Goal: Task Accomplishment & Management: Manage account settings

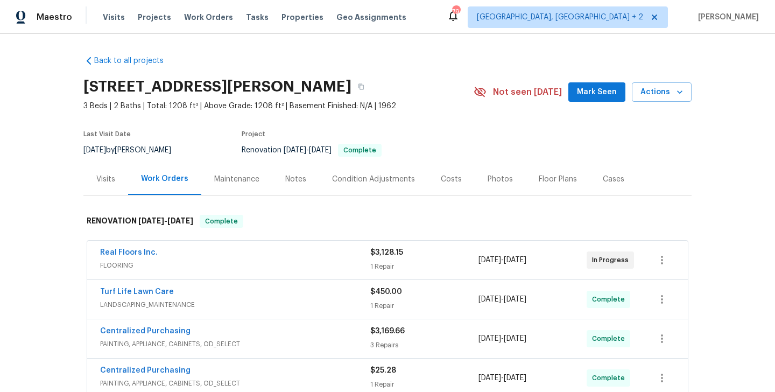
scroll to position [446, 0]
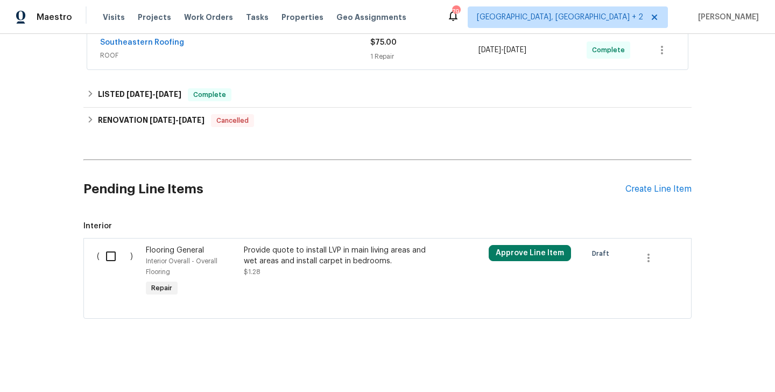
click at [653, 182] on div "Pending Line Items Create Line Item" at bounding box center [387, 189] width 608 height 50
click at [650, 186] on div "Create Line Item" at bounding box center [658, 189] width 66 height 10
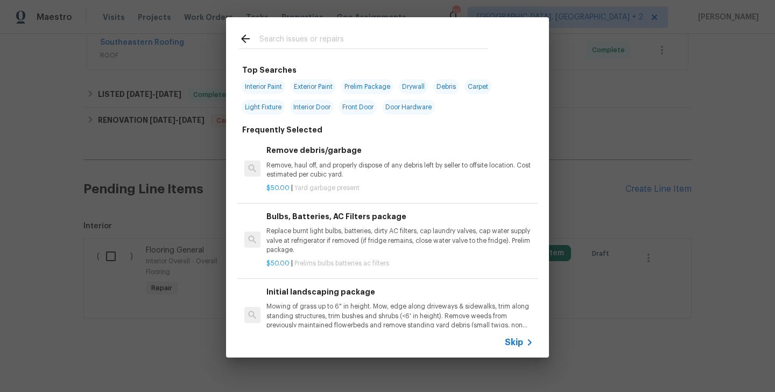
click at [514, 341] on span "Skip" at bounding box center [514, 342] width 18 height 11
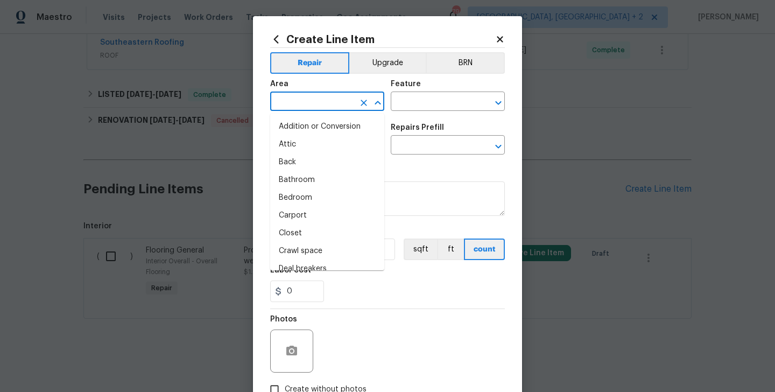
click at [315, 110] on input "text" at bounding box center [312, 102] width 84 height 17
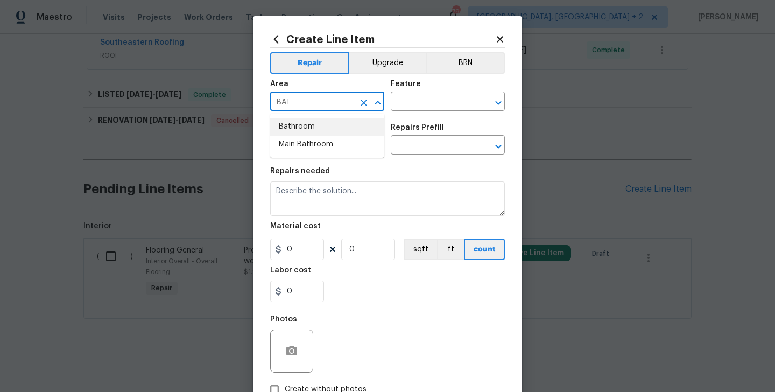
click at [321, 129] on li "Bathroom" at bounding box center [327, 127] width 114 height 18
type input "Bathroom"
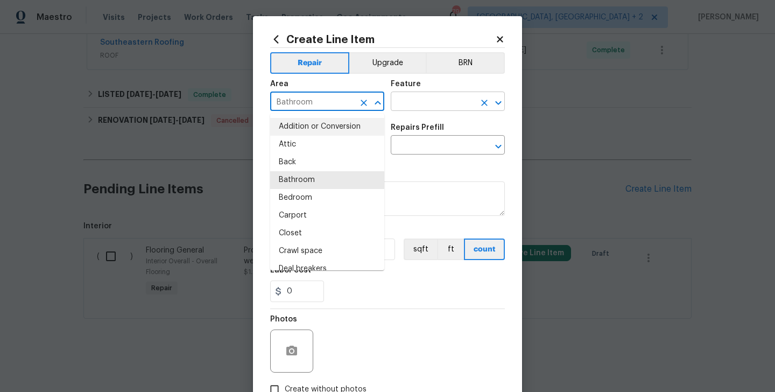
click at [406, 97] on input "text" at bounding box center [433, 102] width 84 height 17
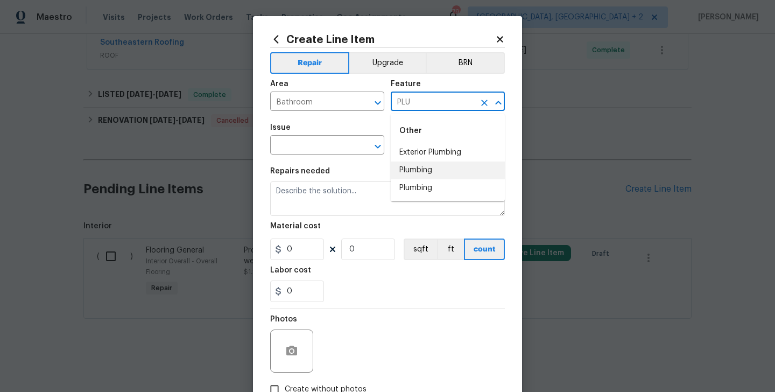
click at [411, 167] on li "Plumbing" at bounding box center [448, 170] width 114 height 18
type input "Plumbing"
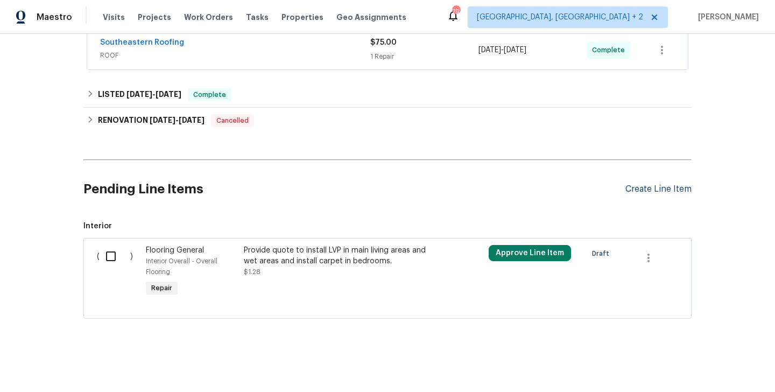
click at [639, 189] on div "Create Line Item" at bounding box center [658, 189] width 66 height 10
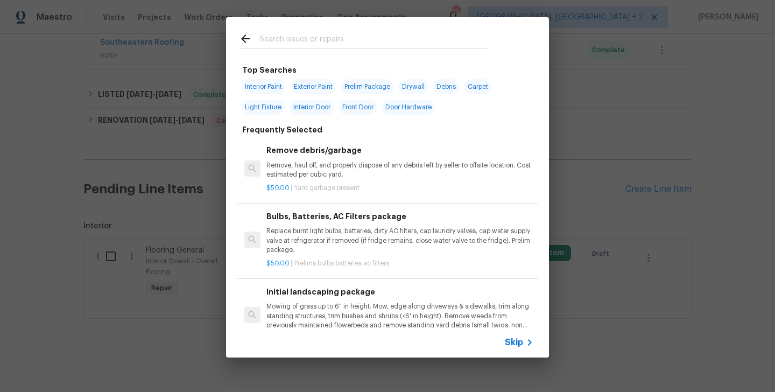
click at [524, 344] on icon at bounding box center [529, 342] width 13 height 13
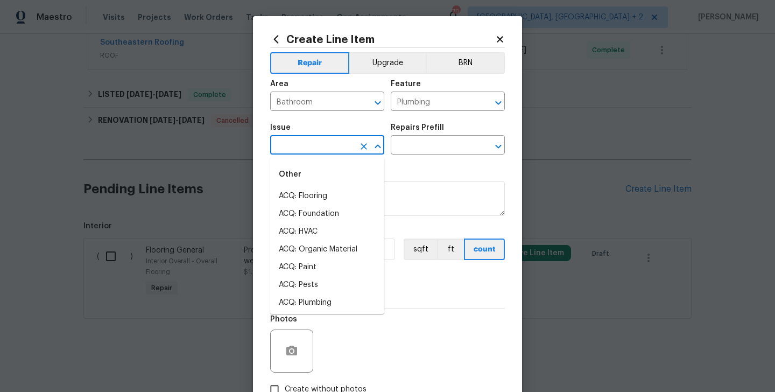
click at [315, 146] on input "text" at bounding box center [312, 146] width 84 height 17
click at [331, 225] on li "Bathroom Plumbing" at bounding box center [327, 232] width 114 height 18
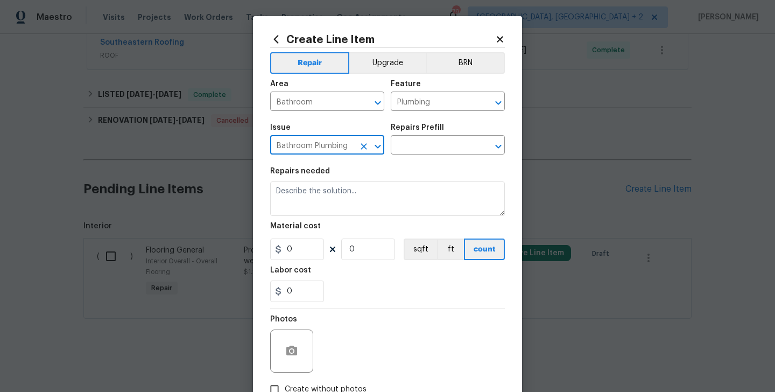
type input "Bathroom Plumbing"
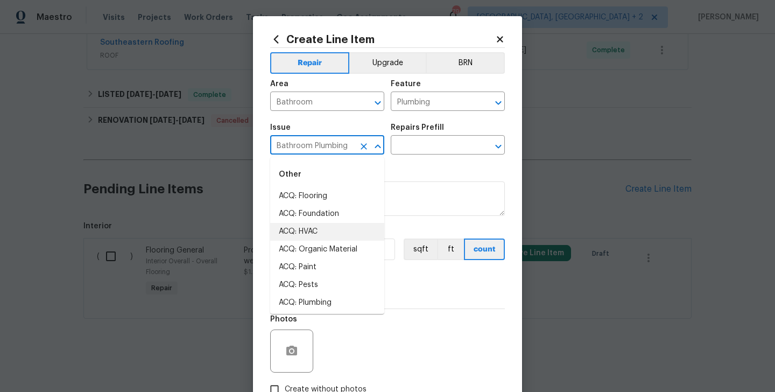
click at [445, 157] on div "Issue Bathroom Plumbing ​ Repairs Prefill ​" at bounding box center [387, 139] width 235 height 44
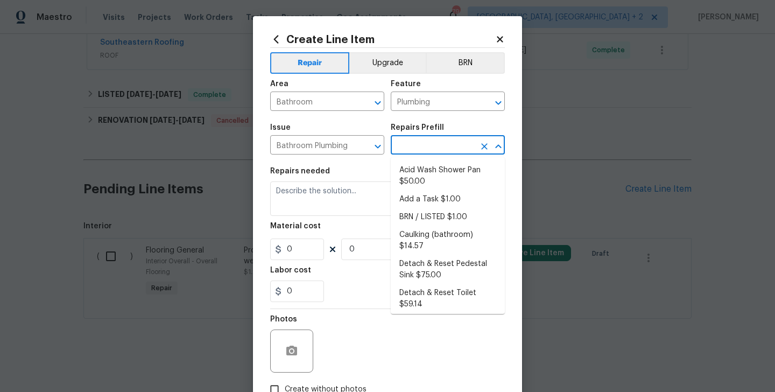
click at [433, 150] on input "text" at bounding box center [433, 146] width 84 height 17
click at [436, 197] on li "Add a Task $1.00" at bounding box center [448, 199] width 114 height 18
type input "Add a Task $1.00"
type textarea "HPM to detail"
type input "1"
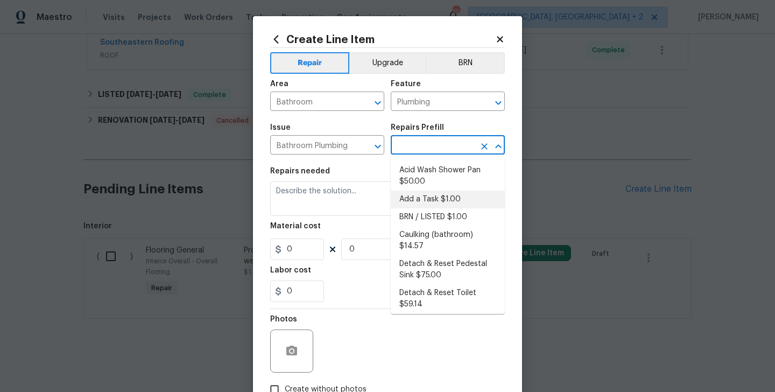
type input "1"
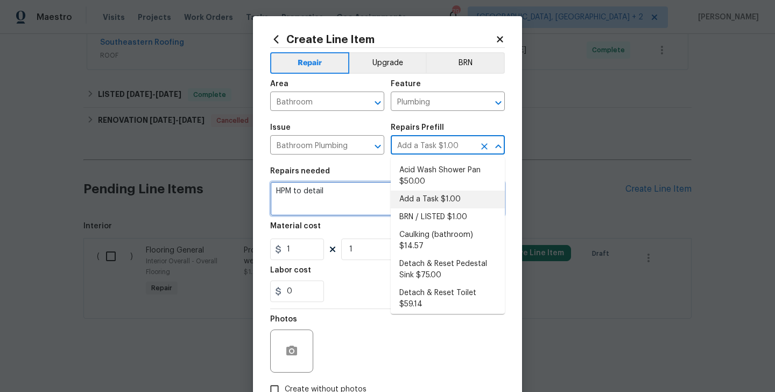
click at [344, 201] on textarea "HPM to detail" at bounding box center [387, 198] width 235 height 34
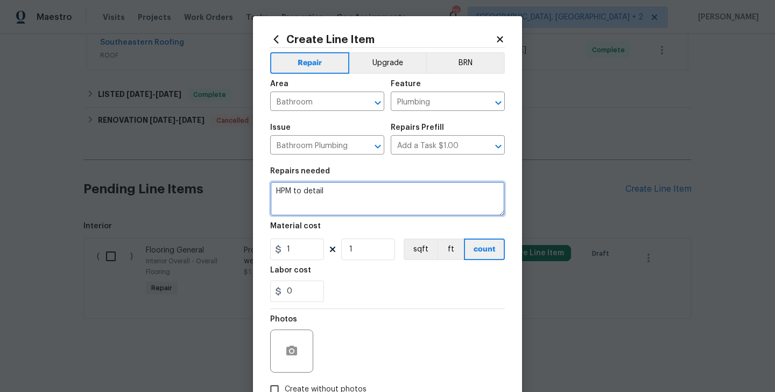
click at [344, 201] on textarea "HPM to detail" at bounding box center [387, 198] width 235 height 34
paste textarea "Feedback received that both toilets are not flushing. Identify the toilet(s) in…"
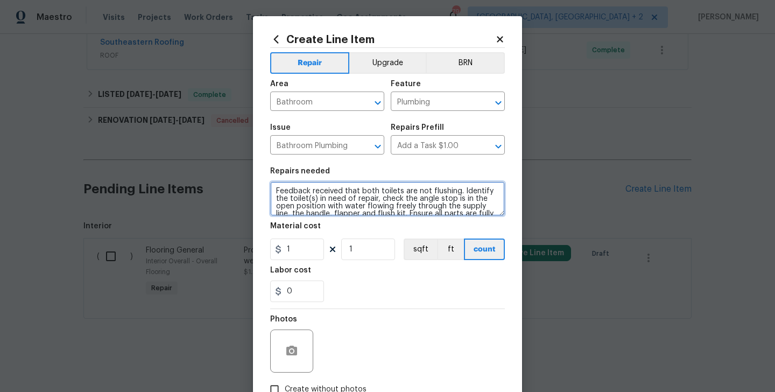
scroll to position [62, 0]
type textarea "Feedback received that both toilets are not flushing. Identify the toilet(s) in…"
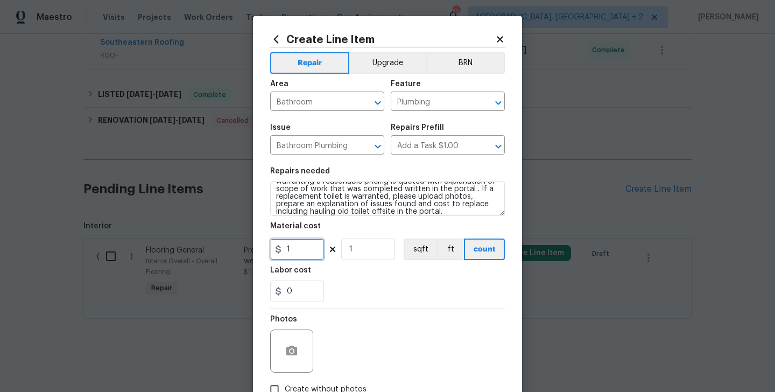
click at [300, 250] on input "1" at bounding box center [297, 249] width 54 height 22
type input "75"
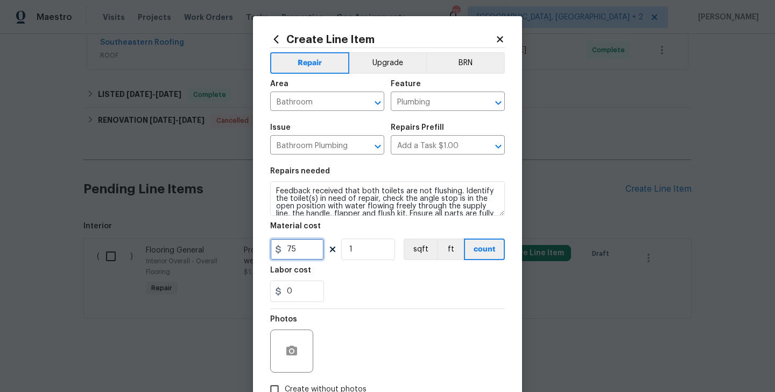
scroll to position [72, 0]
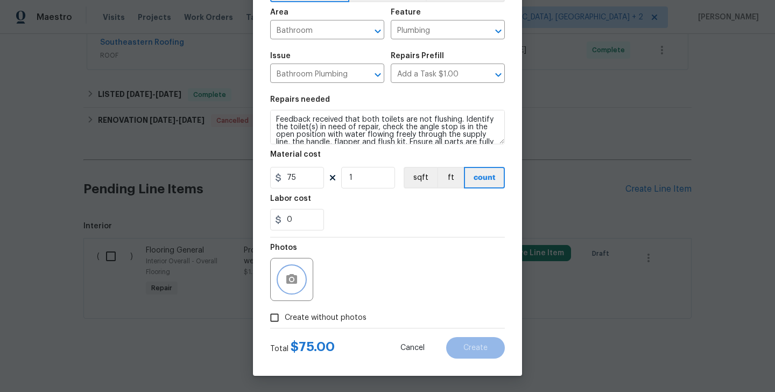
click at [299, 279] on button "button" at bounding box center [292, 279] width 26 height 26
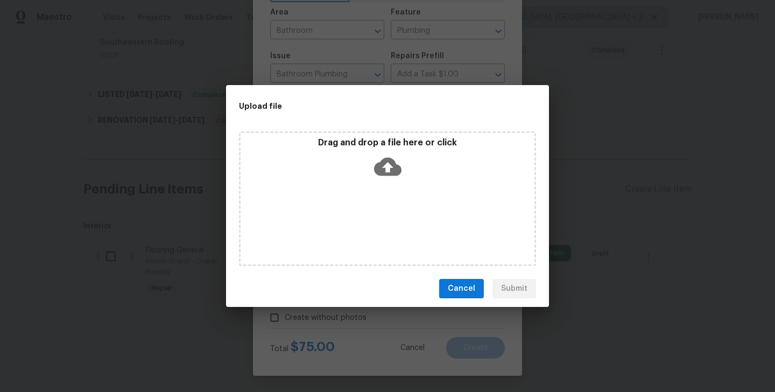
click at [381, 167] on icon at bounding box center [387, 167] width 27 height 18
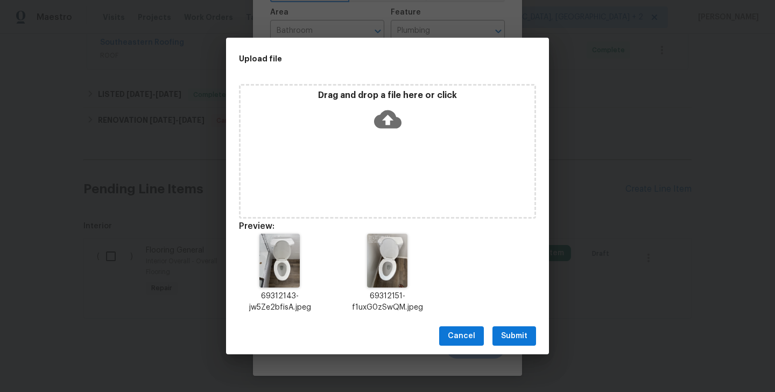
click at [524, 333] on span "Submit" at bounding box center [514, 335] width 26 height 13
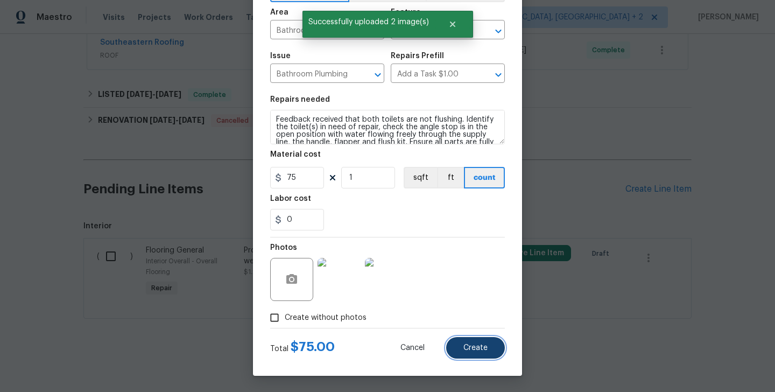
click at [479, 350] on span "Create" at bounding box center [475, 348] width 24 height 8
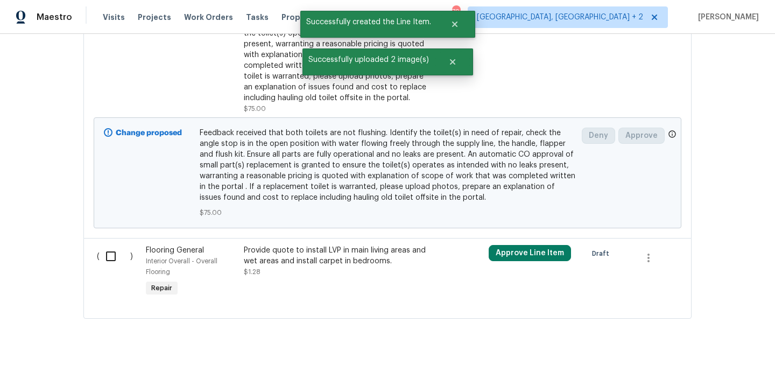
scroll to position [531, 0]
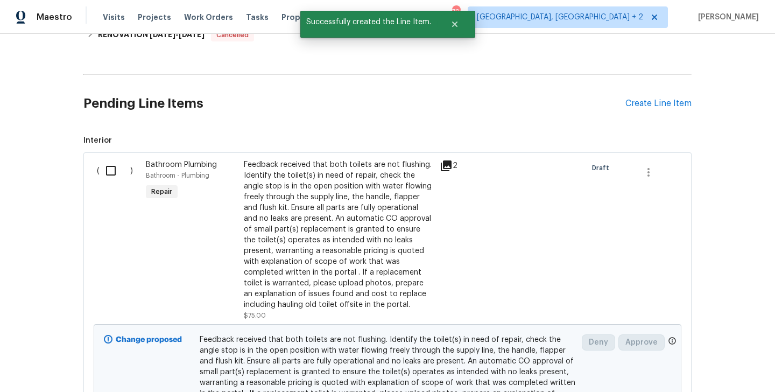
click at [109, 164] on input "checkbox" at bounding box center [115, 170] width 31 height 23
checkbox input "true"
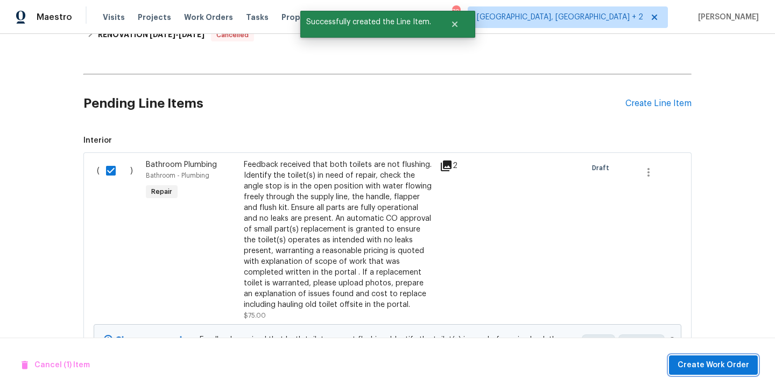
click at [709, 366] on span "Create Work Order" at bounding box center [713, 364] width 72 height 13
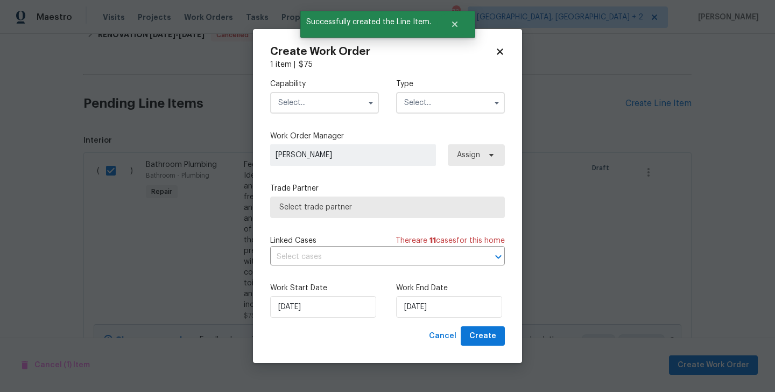
click at [293, 105] on input "text" at bounding box center [324, 103] width 109 height 22
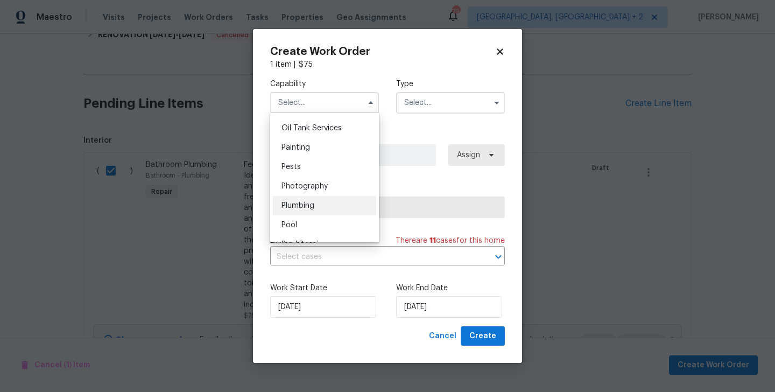
scroll to position [883, 0]
click at [316, 206] on div "Plumbing" at bounding box center [324, 204] width 103 height 19
type input "Plumbing"
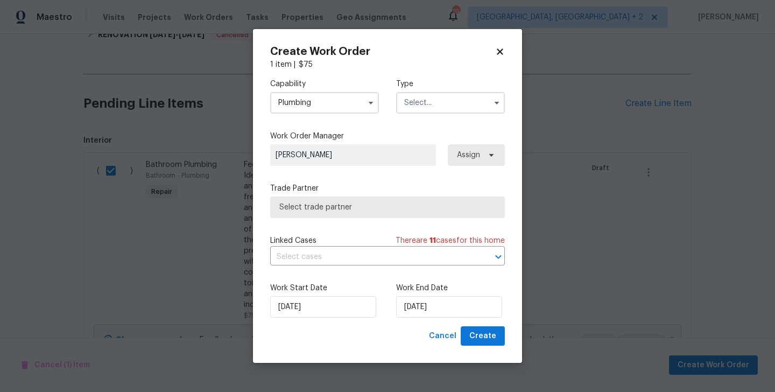
click at [421, 103] on input "text" at bounding box center [450, 103] width 109 height 22
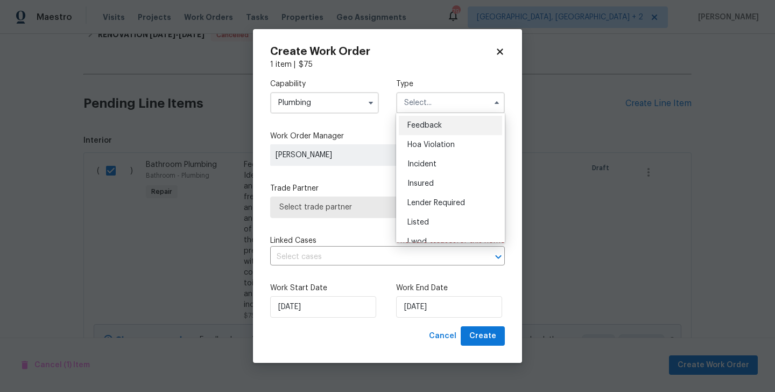
click at [427, 122] on span "Feedback" at bounding box center [424, 126] width 34 height 8
type input "Feedback"
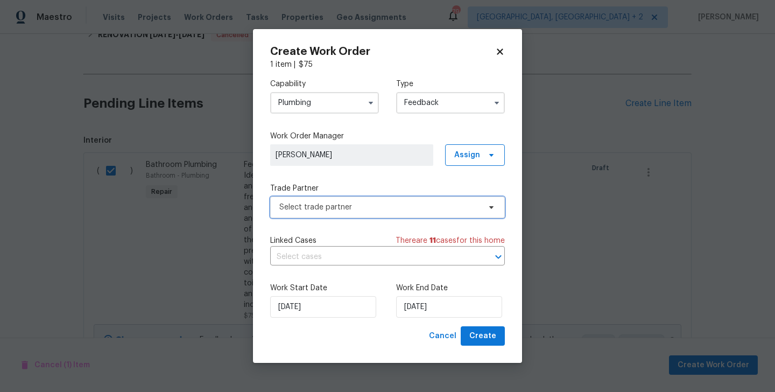
click at [335, 206] on span "Select trade partner" at bounding box center [379, 207] width 201 height 11
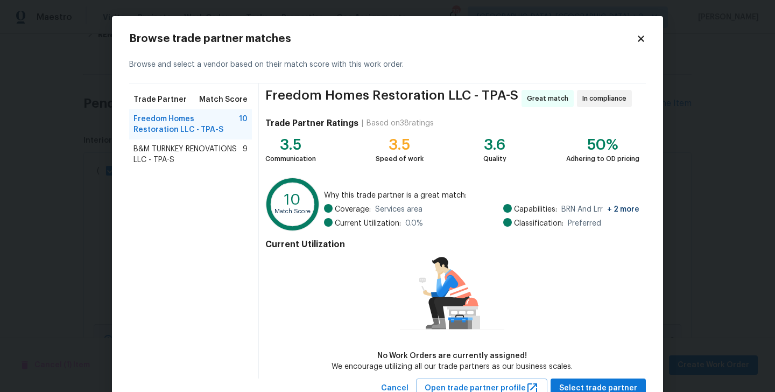
click at [210, 150] on span "B&M TURNKEY RENOVATIONS LLC - TPA-S" at bounding box center [187, 155] width 109 height 22
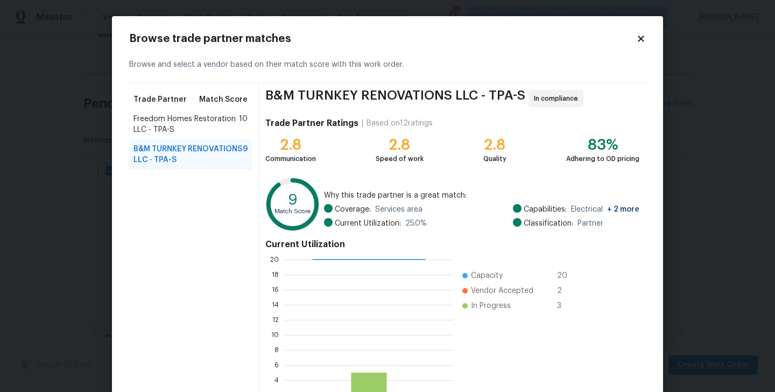
scroll to position [83, 0]
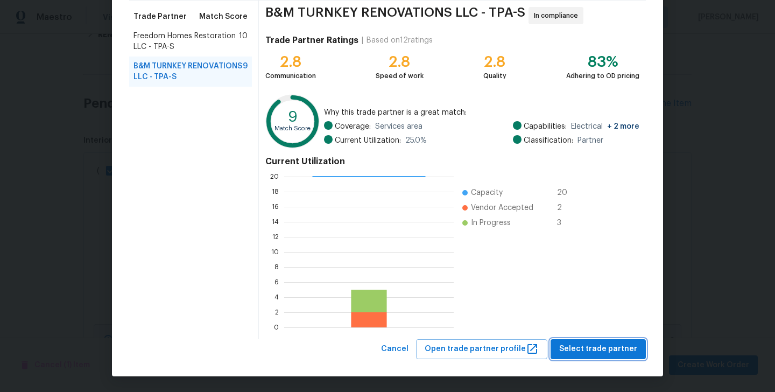
click at [588, 343] on span "Select trade partner" at bounding box center [598, 348] width 78 height 13
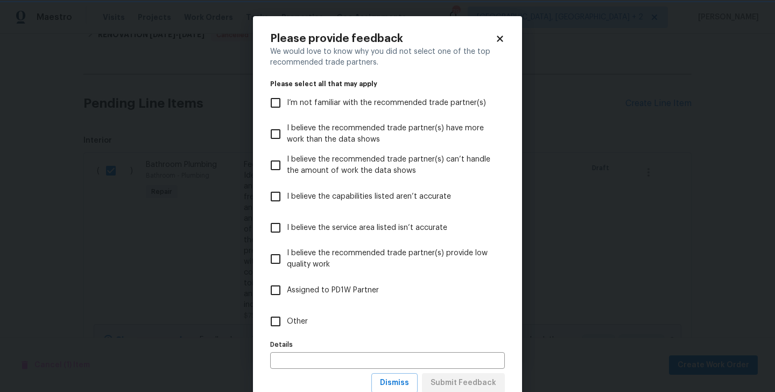
scroll to position [0, 0]
click at [271, 308] on label "Other" at bounding box center [380, 321] width 232 height 31
click at [271, 310] on input "Other" at bounding box center [275, 321] width 23 height 23
checkbox input "true"
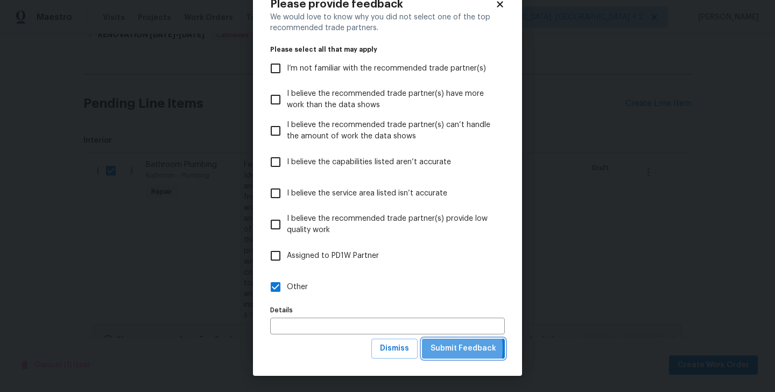
click at [429, 348] on button "Submit Feedback" at bounding box center [463, 348] width 83 height 20
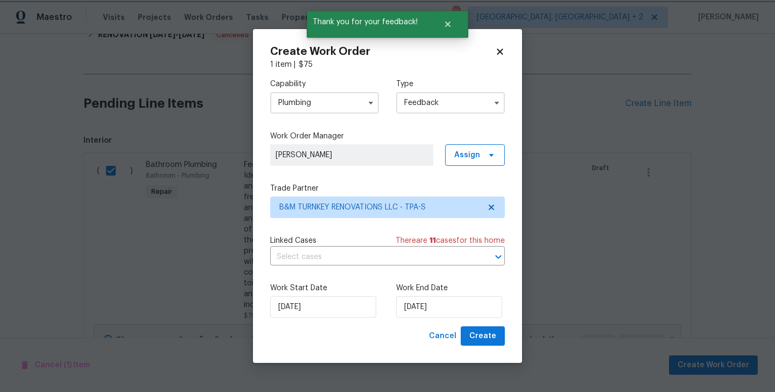
scroll to position [0, 0]
click at [435, 312] on input "23/09/2025" at bounding box center [449, 307] width 106 height 22
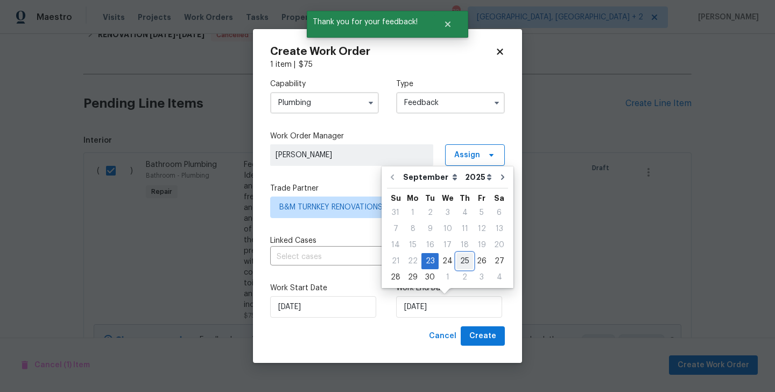
click at [464, 264] on div "25" at bounding box center [464, 260] width 17 height 15
type input "25/09/2025"
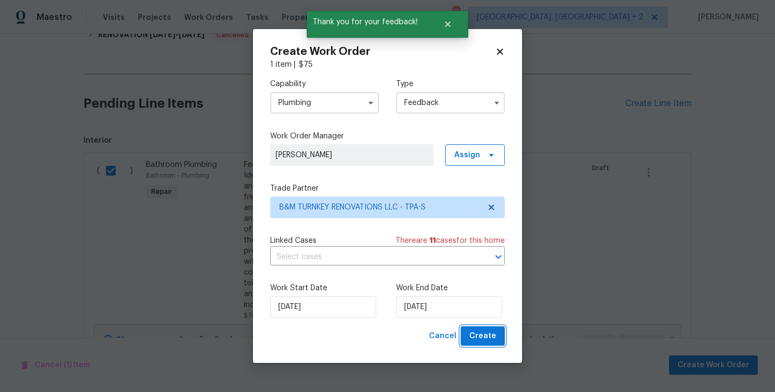
click at [474, 339] on span "Create" at bounding box center [482, 335] width 27 height 13
checkbox input "false"
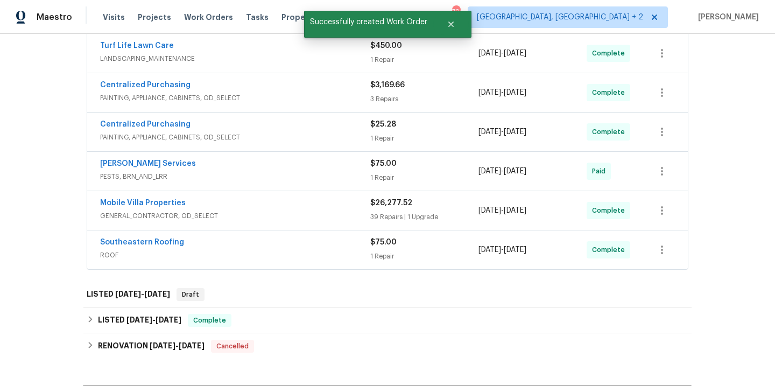
scroll to position [66, 0]
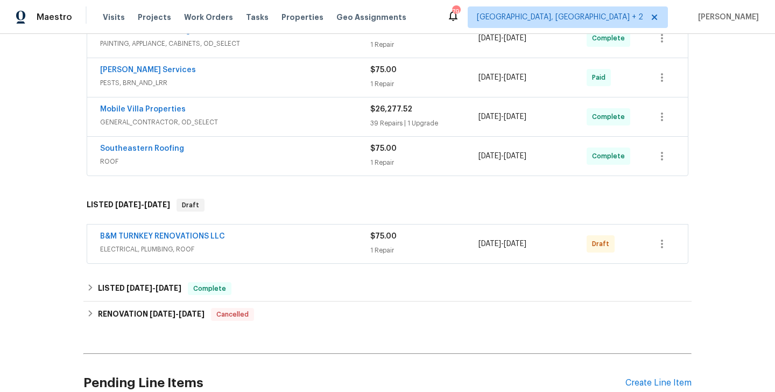
scroll to position [341, 0]
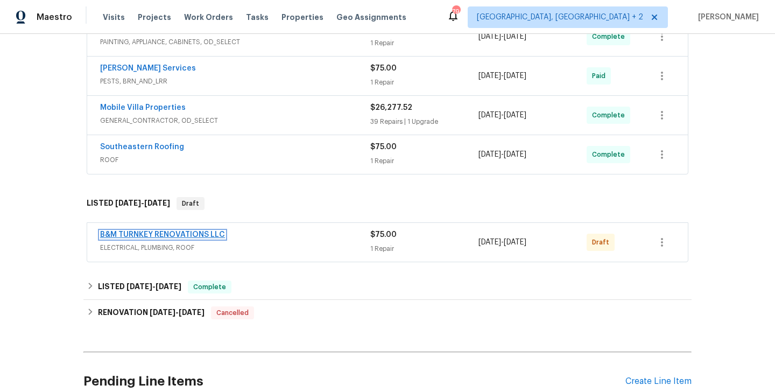
click at [159, 235] on link "B&M TURNKEY RENOVATIONS LLC" at bounding box center [162, 235] width 125 height 8
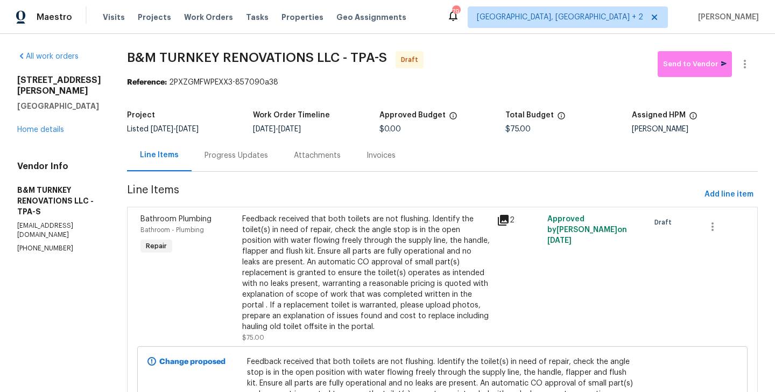
click at [745, 51] on div "All work orders 4610 George Rd Tampa, FL 33634 Home details Vendor Info B&M TUR…" at bounding box center [387, 265] width 775 height 463
click at [745, 62] on icon "button" at bounding box center [744, 64] width 13 height 13
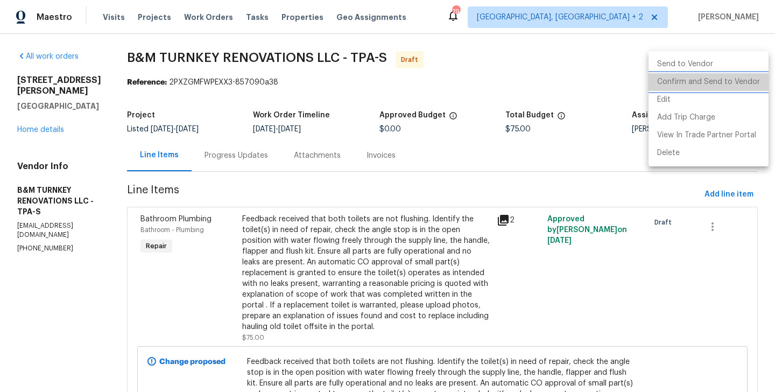
click at [745, 76] on li "Confirm and Send to Vendor" at bounding box center [708, 82] width 120 height 18
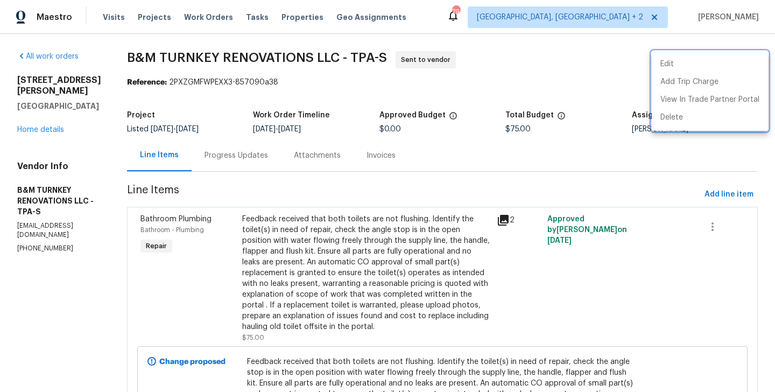
click at [263, 147] on div at bounding box center [387, 196] width 775 height 392
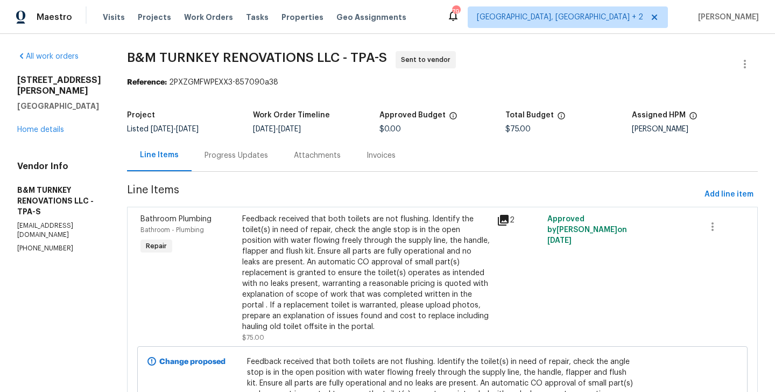
click at [263, 147] on div "Progress Updates" at bounding box center [236, 155] width 89 height 32
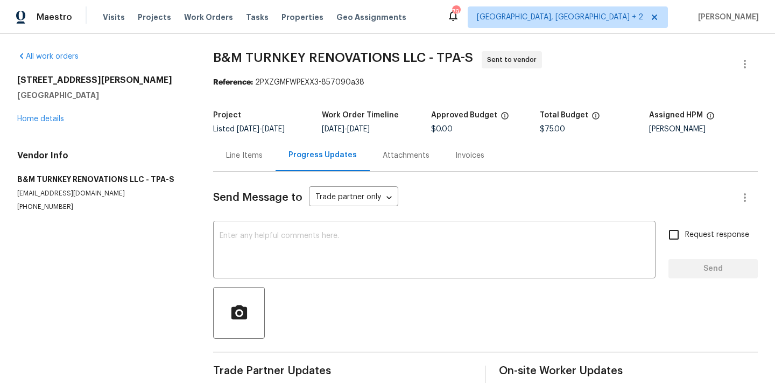
click at [294, 299] on div at bounding box center [485, 313] width 544 height 52
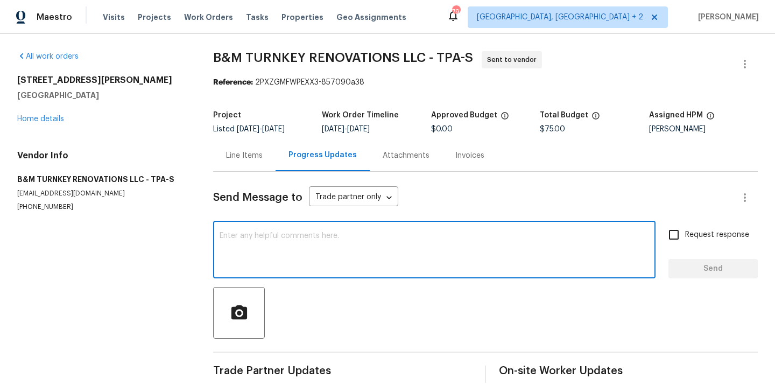
click at [286, 262] on textarea at bounding box center [434, 251] width 429 height 38
paste textarea "Hi this is Blessida with Opendoor. I’m confirming you received the WO for the p…"
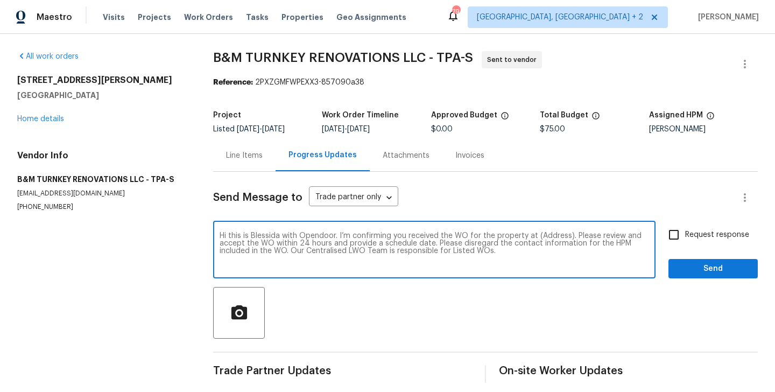
click at [556, 235] on textarea "Hi this is Blessida with Opendoor. I’m confirming you received the WO for the p…" at bounding box center [434, 251] width 429 height 38
paste textarea "4610 George Rd, Tampa, FL 33634"
type textarea "Hi this is Blessida with Opendoor. I’m confirming you received the WO for the p…"
click at [708, 249] on div "Request response Send" at bounding box center [712, 250] width 89 height 55
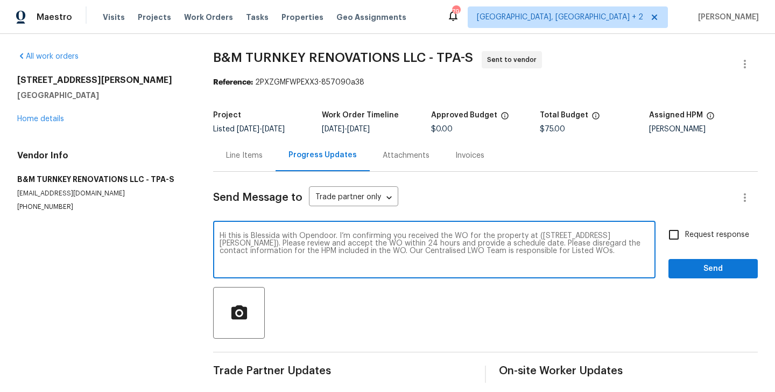
click at [692, 242] on label "Request response" at bounding box center [705, 234] width 87 height 23
click at [685, 242] on input "Request response" at bounding box center [673, 234] width 23 height 23
checkbox input "true"
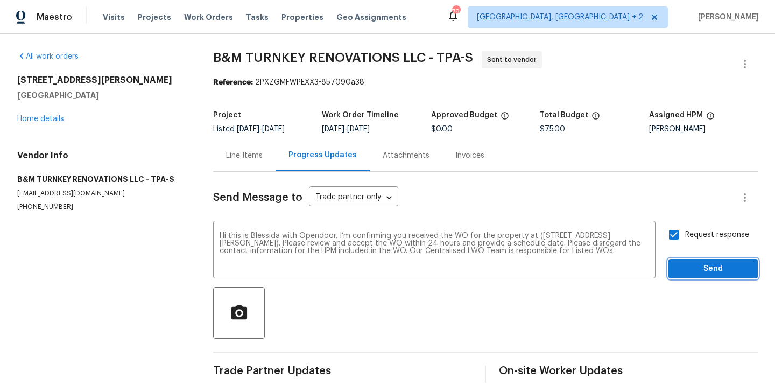
click at [690, 265] on span "Send" at bounding box center [713, 268] width 72 height 13
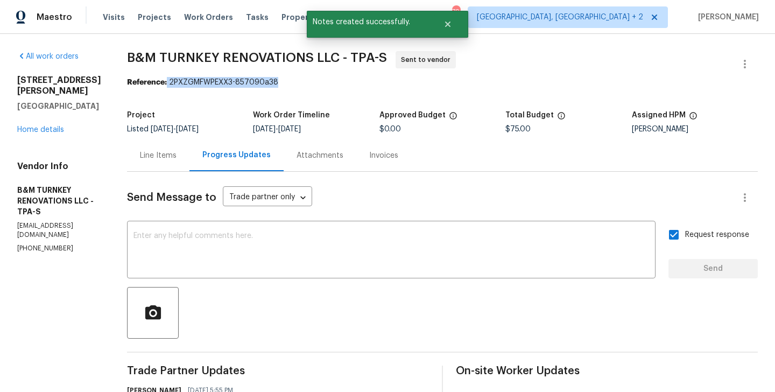
drag, startPoint x: 207, startPoint y: 83, endPoint x: 398, endPoint y: 83, distance: 190.5
click at [398, 83] on div "Reference: 2PXZGMFWPEXX3-857090a38" at bounding box center [442, 82] width 631 height 11
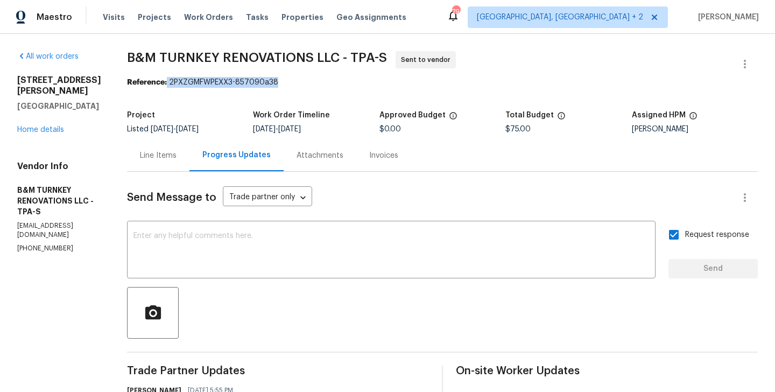
copy div "2PXZGMFWPEXX3-857090a38"
click at [318, 246] on textarea at bounding box center [390, 251] width 515 height 38
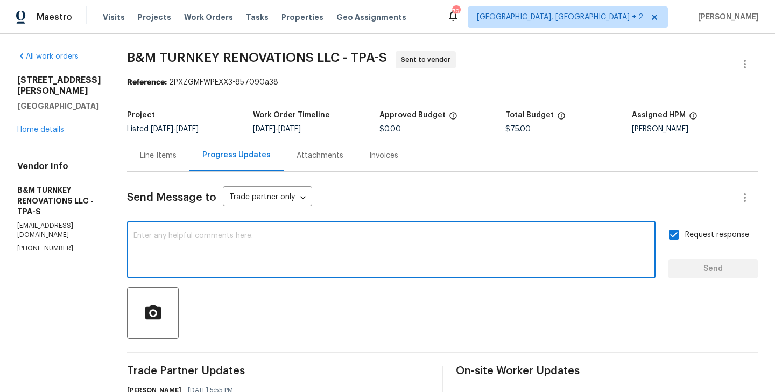
paste textarea "All Work Orders must include before-photos (both close-up and wide-angle) and a…"
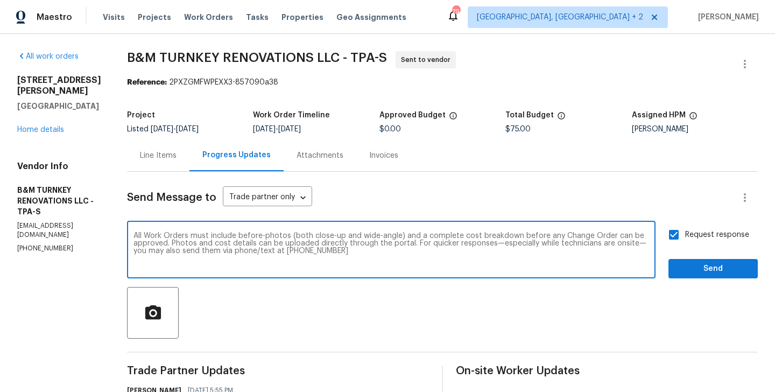
type textarea "All Work Orders must include before-photos (both close-up and wide-angle) and a…"
click at [701, 273] on span "Send" at bounding box center [713, 268] width 72 height 13
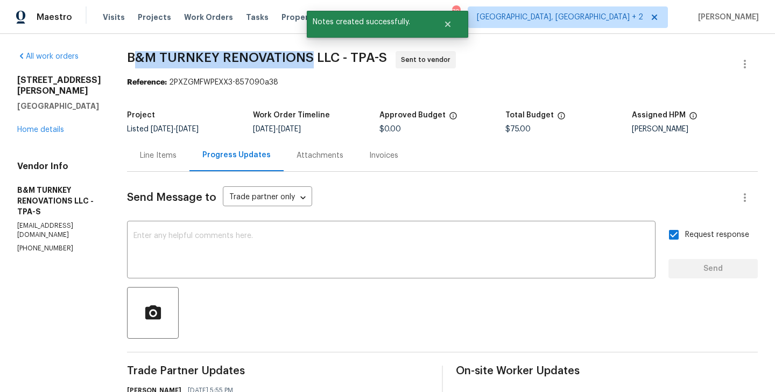
drag, startPoint x: 172, startPoint y: 60, endPoint x: 350, endPoint y: 61, distance: 177.6
click at [350, 61] on span "B&M TURNKEY RENOVATIONS LLC - TPA-S" at bounding box center [257, 57] width 260 height 13
drag, startPoint x: 352, startPoint y: 58, endPoint x: 167, endPoint y: 56, distance: 185.1
click at [167, 56] on span "B&M TURNKEY RENOVATIONS LLC - TPA-S" at bounding box center [257, 57] width 260 height 13
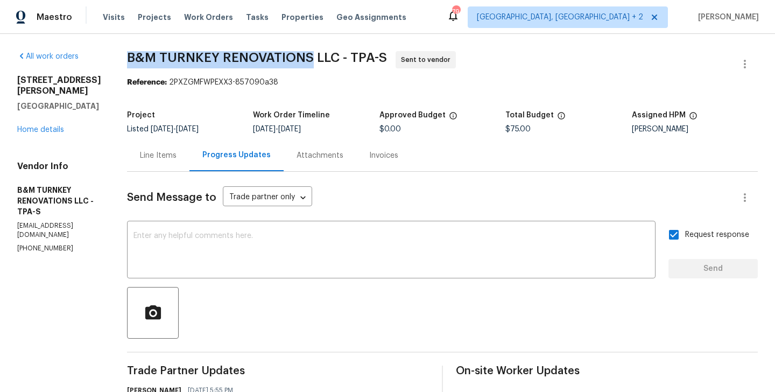
copy span "B&M TURNKEY RENOVATIONS"
click at [34, 126] on link "Home details" at bounding box center [40, 130] width 47 height 8
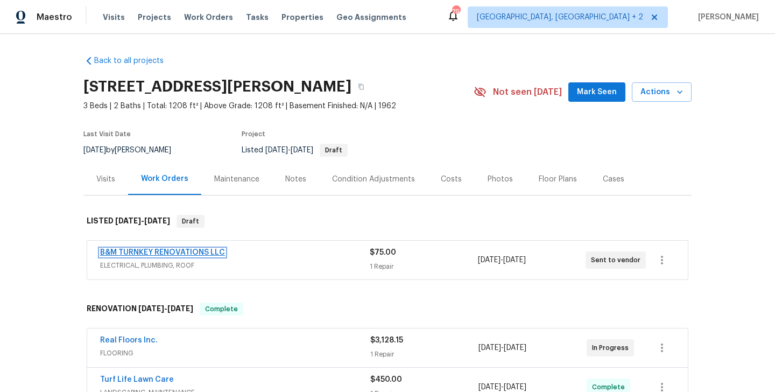
click at [215, 253] on link "B&M TURNKEY RENOVATIONS LLC" at bounding box center [162, 253] width 125 height 8
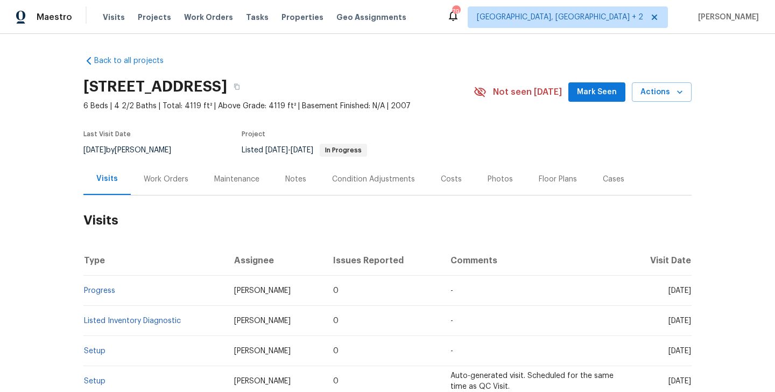
click at [174, 187] on div "Work Orders" at bounding box center [166, 179] width 70 height 32
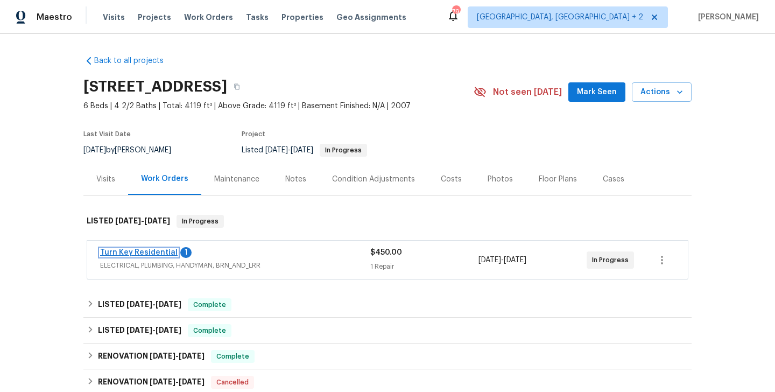
click at [162, 254] on link "Turn Key Residential" at bounding box center [138, 253] width 77 height 8
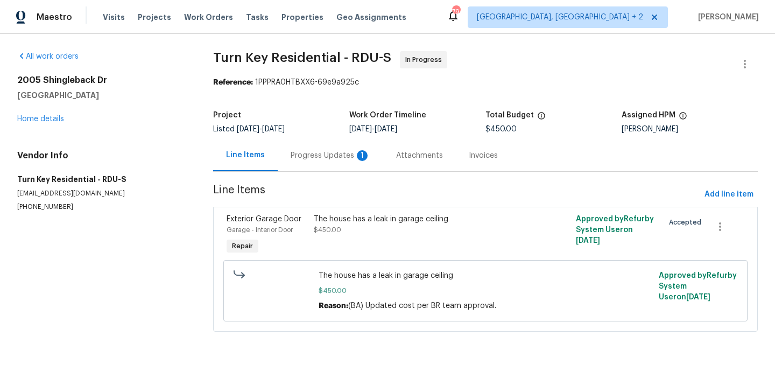
click at [297, 154] on div "Progress Updates 1" at bounding box center [331, 155] width 80 height 11
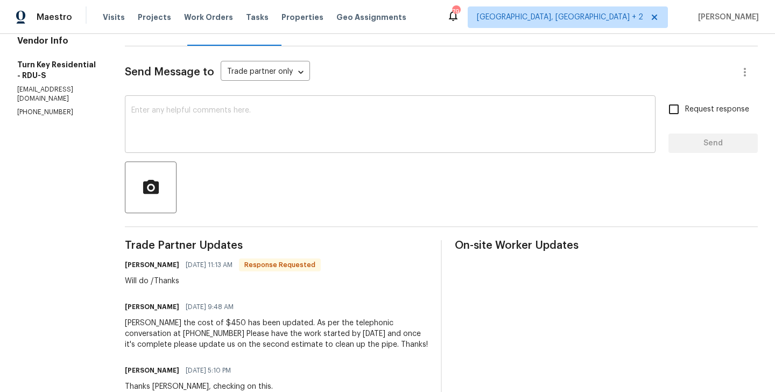
scroll to position [132, 0]
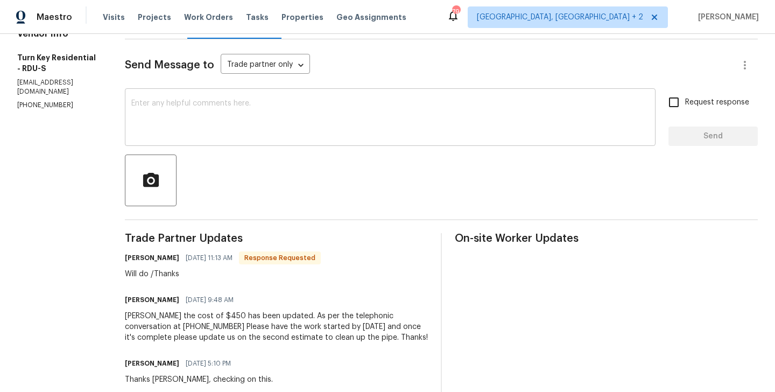
click at [258, 115] on textarea at bounding box center [390, 119] width 518 height 38
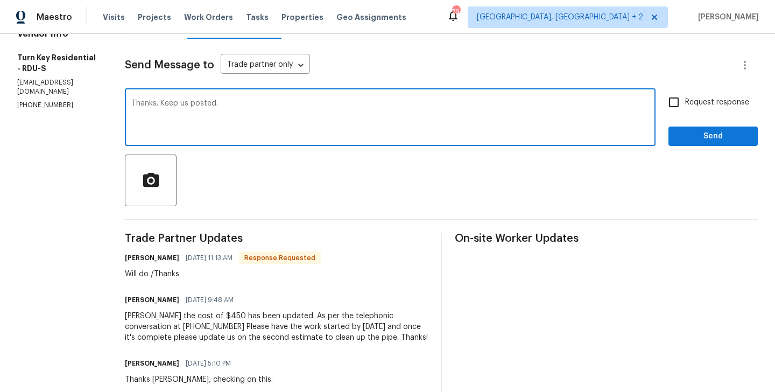
type textarea "Thanks. Keep us posted."
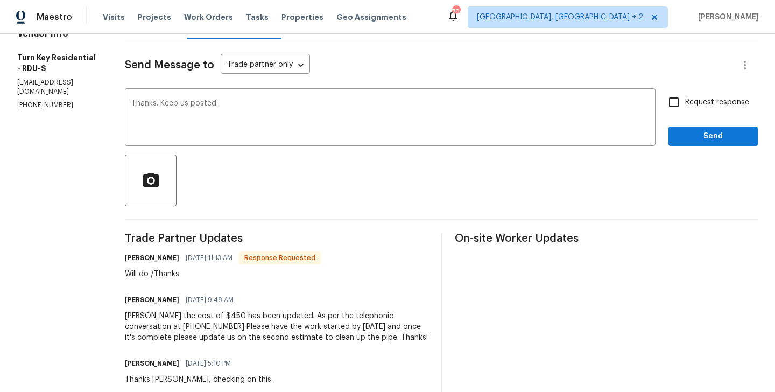
click at [724, 101] on span "Request response" at bounding box center [717, 102] width 64 height 11
click at [685, 101] on input "Request response" at bounding box center [673, 102] width 23 height 23
checkbox input "true"
click at [705, 137] on span "Send" at bounding box center [713, 136] width 72 height 13
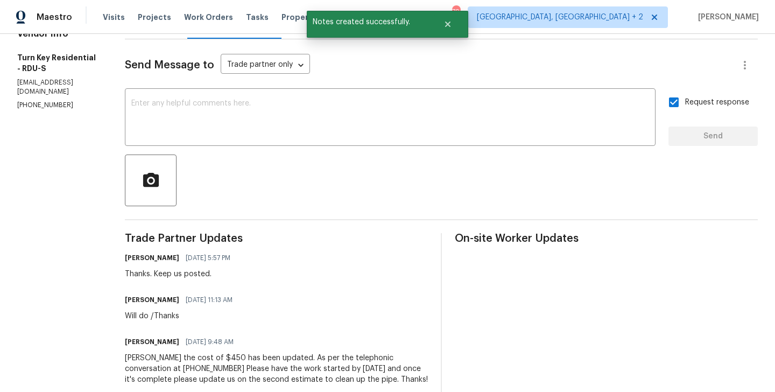
scroll to position [0, 0]
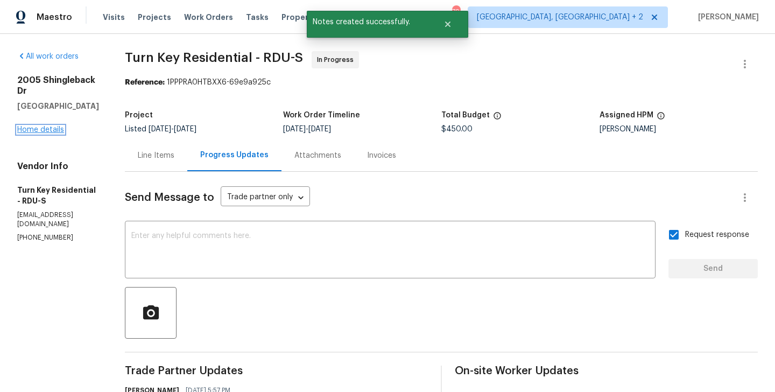
click at [32, 126] on link "Home details" at bounding box center [40, 130] width 47 height 8
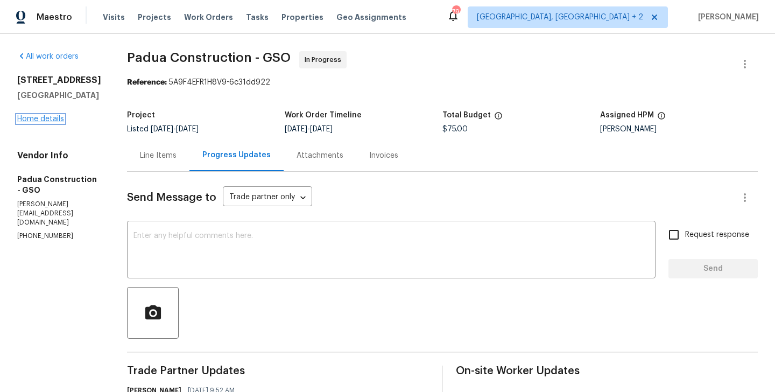
click at [52, 123] on link "Home details" at bounding box center [40, 119] width 47 height 8
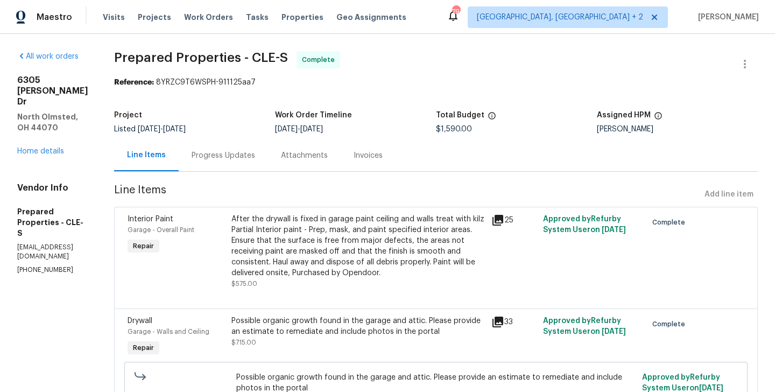
click at [268, 153] on div "Progress Updates" at bounding box center [223, 155] width 89 height 32
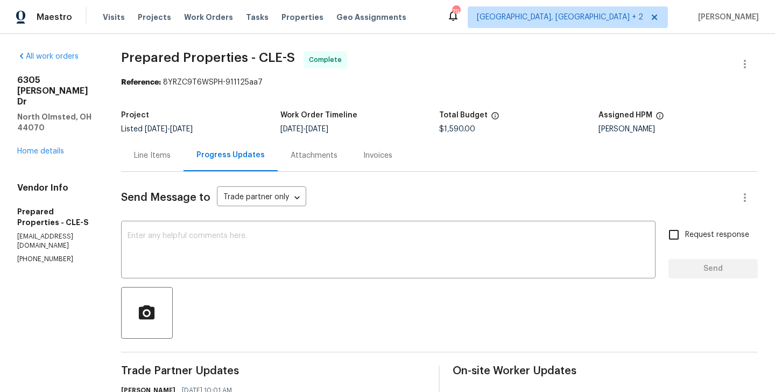
click at [53, 124] on div "[STREET_ADDRESS][PERSON_NAME] Home details" at bounding box center [56, 116] width 78 height 82
click at [47, 147] on link "Home details" at bounding box center [40, 151] width 47 height 8
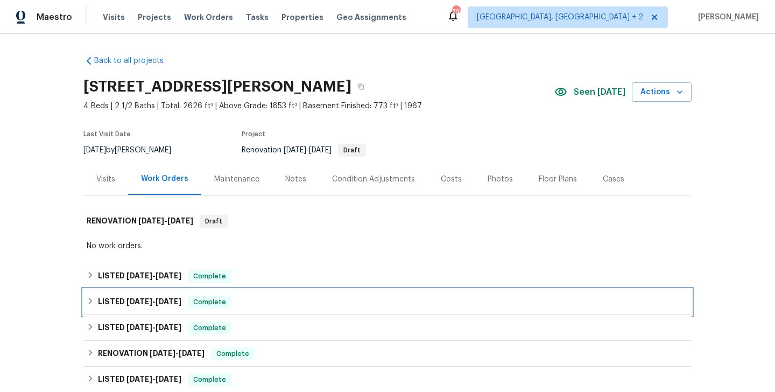
click at [182, 291] on div "LISTED [DATE] - [DATE] Complete" at bounding box center [387, 302] width 608 height 26
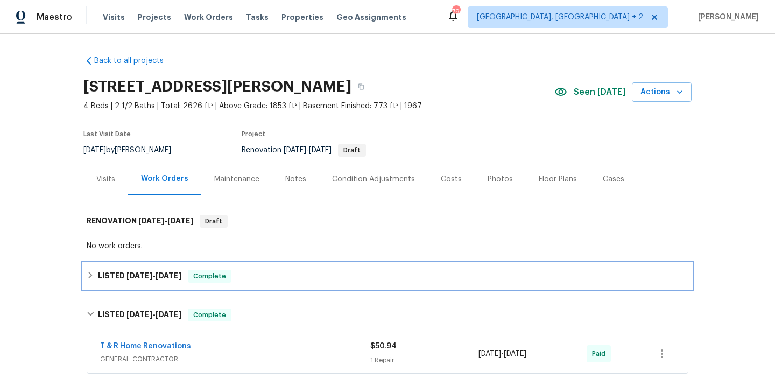
click at [176, 271] on h6 "LISTED [DATE] - [DATE]" at bounding box center [139, 276] width 83 height 13
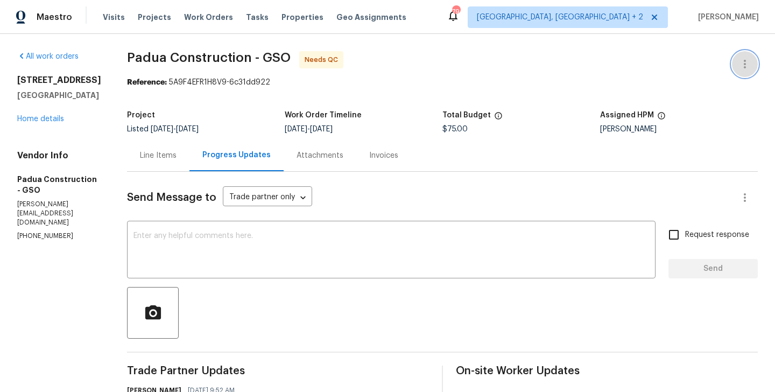
click at [750, 60] on icon "button" at bounding box center [744, 64] width 13 height 13
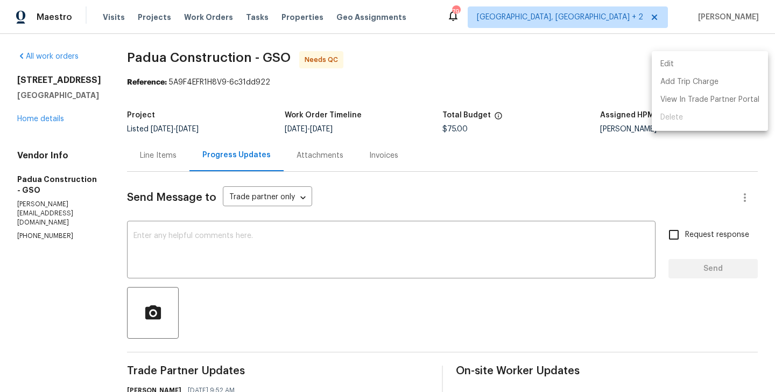
click at [706, 60] on li "Edit" at bounding box center [710, 64] width 116 height 18
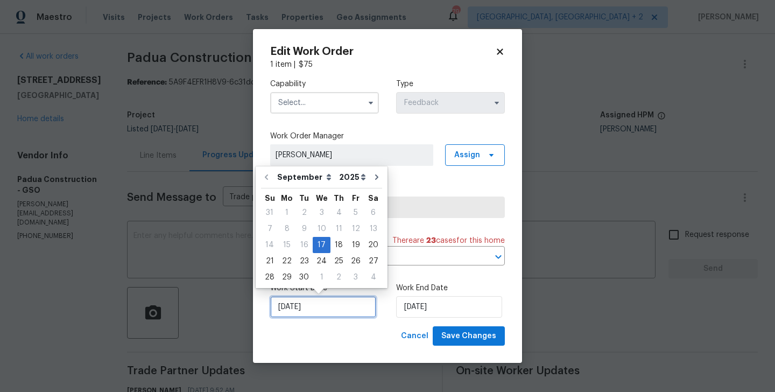
click at [311, 298] on input "[DATE]" at bounding box center [323, 307] width 106 height 22
click at [269, 261] on div "21" at bounding box center [269, 260] width 17 height 15
type input "[DATE]"
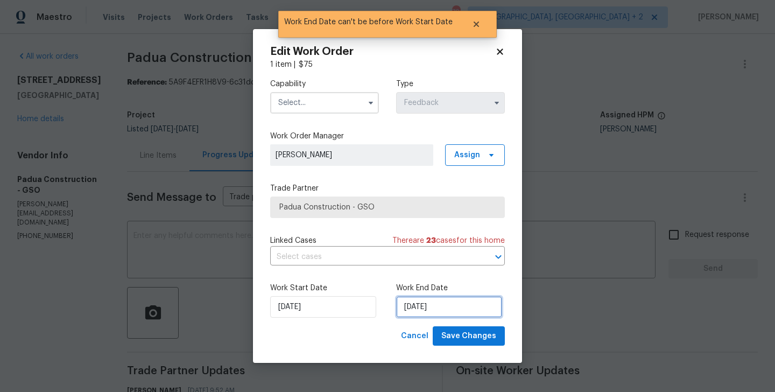
click at [406, 311] on input "[DATE]" at bounding box center [449, 307] width 106 height 22
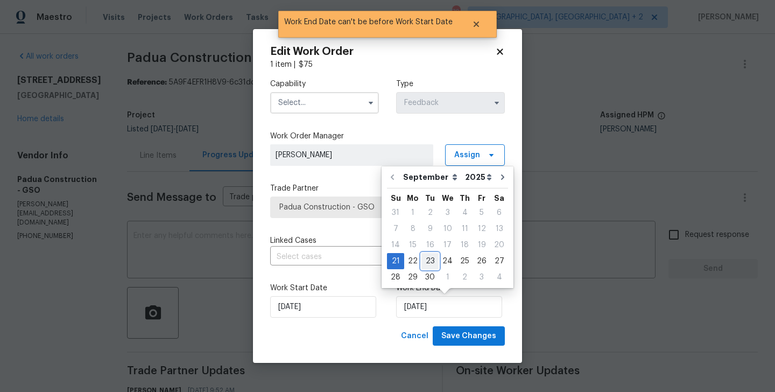
click at [425, 257] on div "23" at bounding box center [429, 260] width 17 height 15
type input "[DATE]"
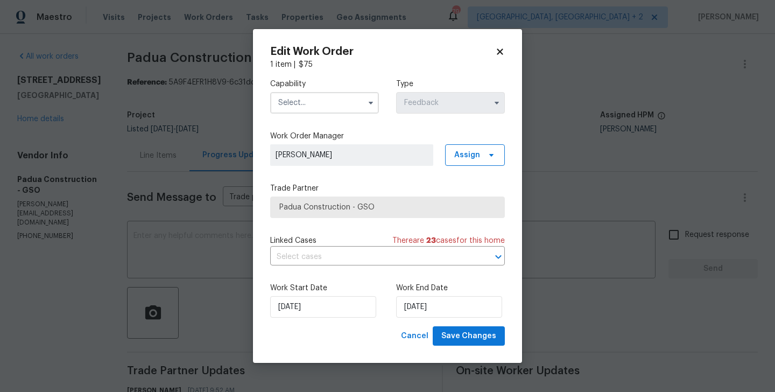
click at [326, 105] on input "text" at bounding box center [324, 103] width 109 height 22
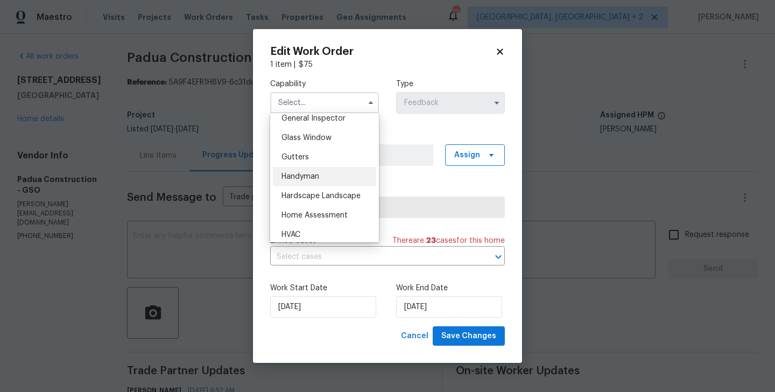
scroll to position [541, 0]
click at [319, 171] on div "Handyman" at bounding box center [324, 175] width 103 height 19
type input "Handyman"
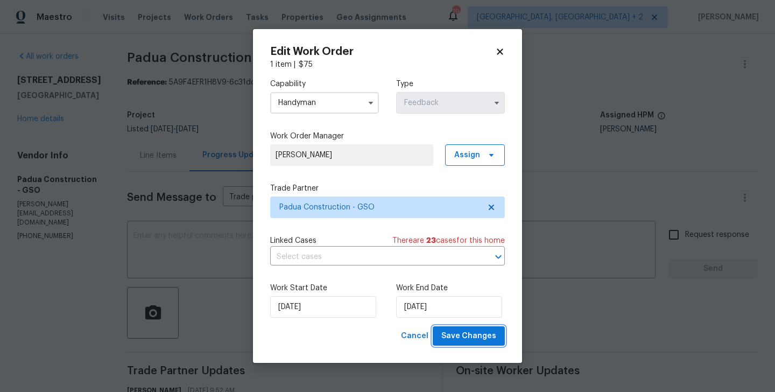
click at [497, 342] on button "Save Changes" at bounding box center [469, 336] width 72 height 20
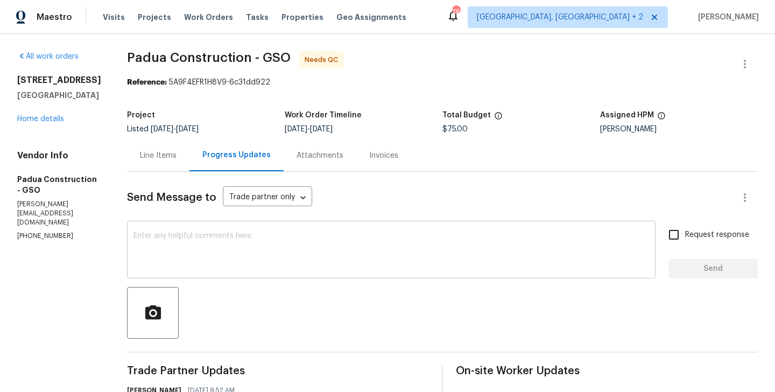
click at [236, 267] on textarea at bounding box center [390, 251] width 515 height 38
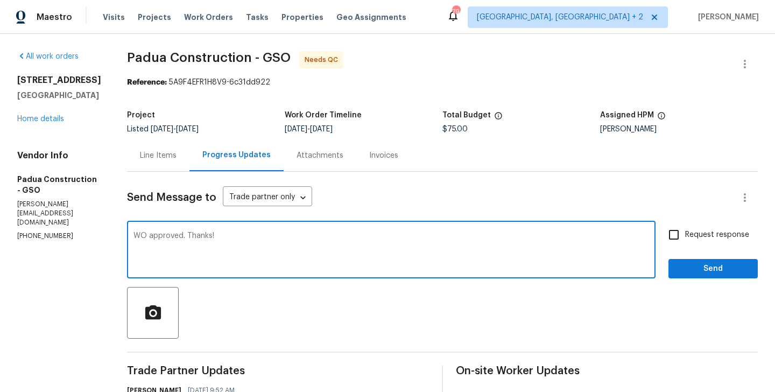
type textarea "WO approved. Thanks!"
click at [715, 259] on button "Send" at bounding box center [712, 269] width 89 height 20
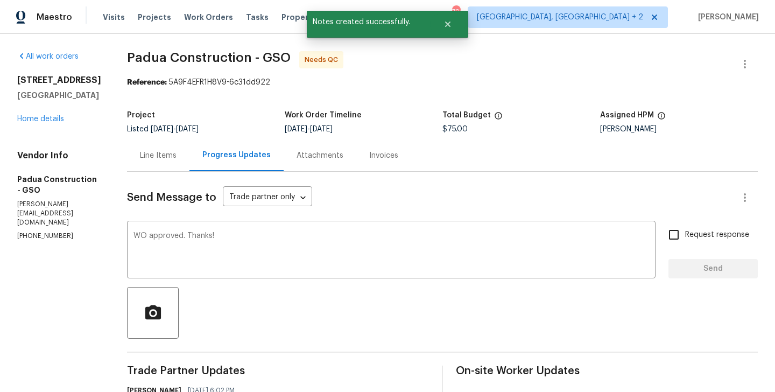
click at [168, 153] on div "Line Items" at bounding box center [158, 155] width 37 height 11
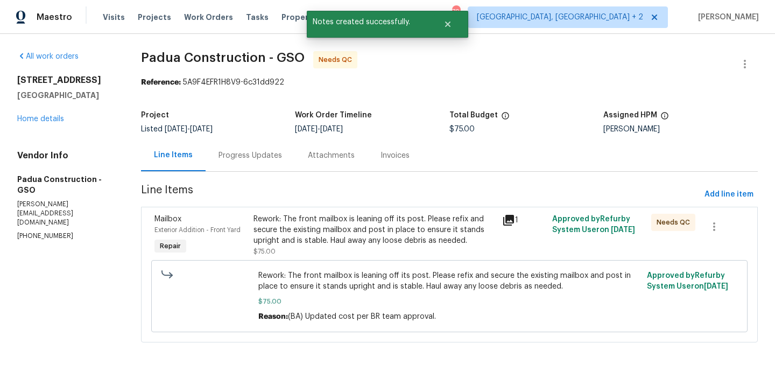
click at [382, 237] on div "Rework: The front mailbox is leaning off its post. Please refix and secure the …" at bounding box center [374, 230] width 242 height 32
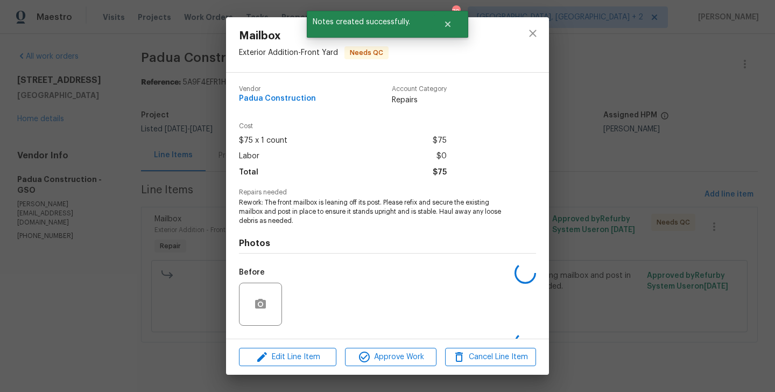
scroll to position [68, 0]
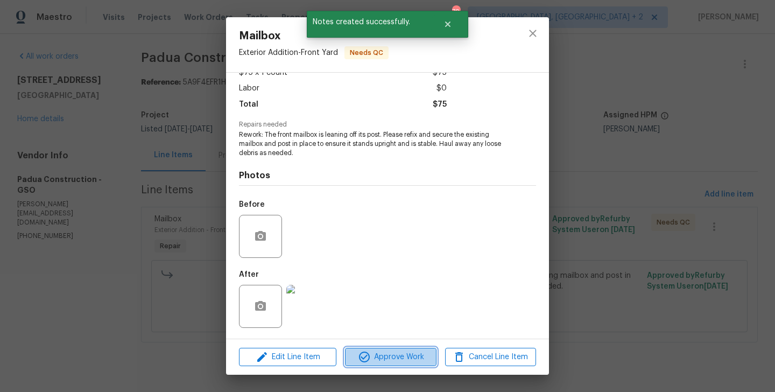
click at [376, 363] on span "Approve Work" at bounding box center [390, 356] width 84 height 13
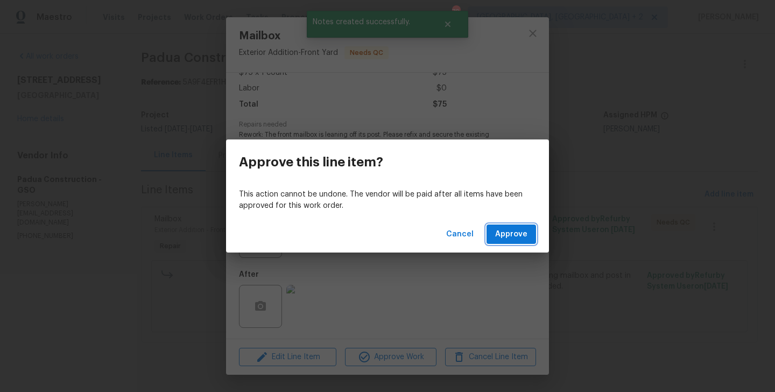
click at [508, 234] on span "Approve" at bounding box center [511, 234] width 32 height 13
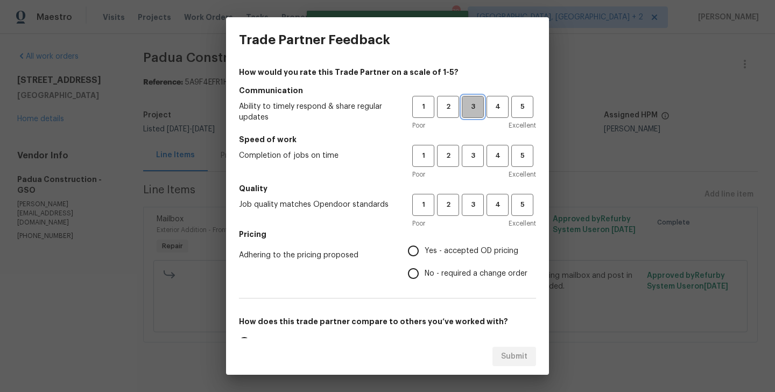
click at [465, 114] on button "3" at bounding box center [473, 107] width 22 height 22
click at [425, 109] on span "1" at bounding box center [423, 107] width 20 height 12
click at [428, 161] on span "1" at bounding box center [423, 156] width 20 height 12
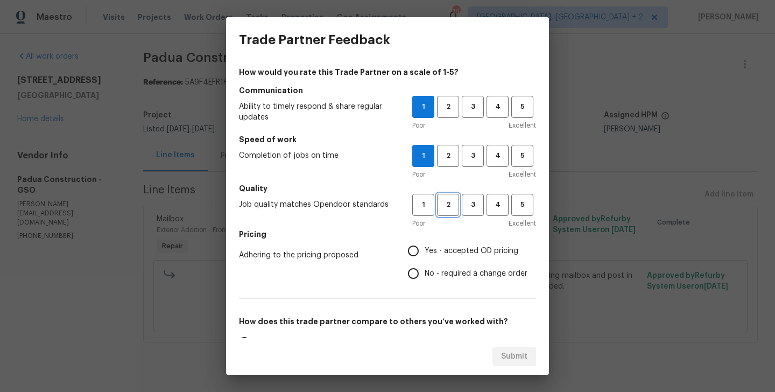
click at [438, 204] on span "2" at bounding box center [448, 205] width 20 height 12
click at [452, 275] on span "No - required a change order" at bounding box center [476, 273] width 103 height 11
click at [425, 275] on input "No - required a change order" at bounding box center [413, 273] width 23 height 23
radio input "true"
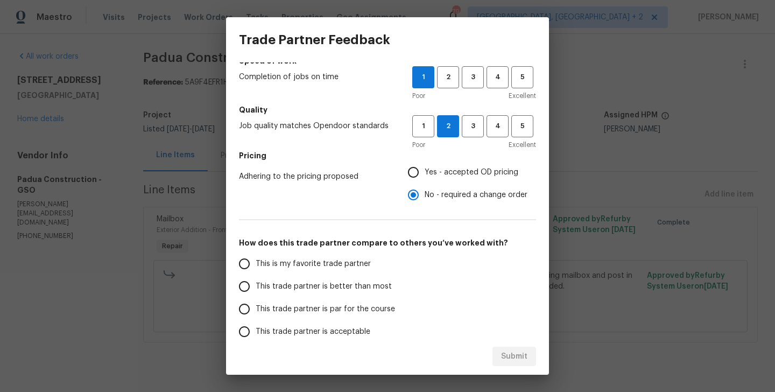
scroll to position [80, 0]
click at [309, 270] on label "This is my favorite trade partner" at bounding box center [318, 262] width 170 height 23
click at [256, 270] on input "This is my favorite trade partner" at bounding box center [244, 262] width 23 height 23
radio input "false"
click at [309, 284] on span "This trade partner is better than most" at bounding box center [324, 285] width 136 height 11
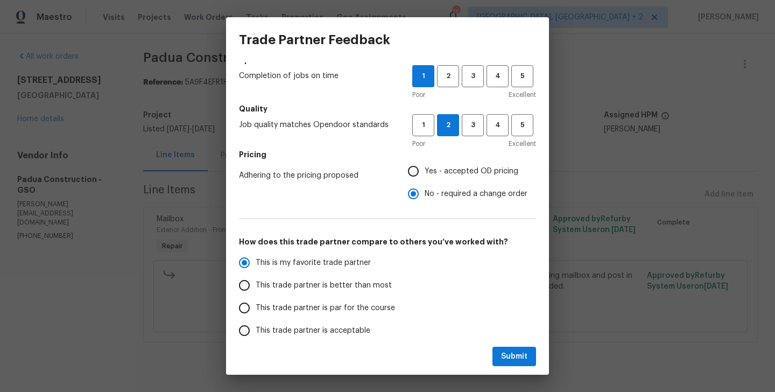
click at [256, 284] on input "This trade partner is better than most" at bounding box center [244, 285] width 23 height 23
radio input "false"
click at [362, 310] on span "This trade partner is par for the course" at bounding box center [325, 307] width 139 height 11
click at [256, 310] on input "This trade partner is par for the course" at bounding box center [244, 307] width 23 height 23
click at [511, 346] on button "Submit" at bounding box center [514, 356] width 44 height 20
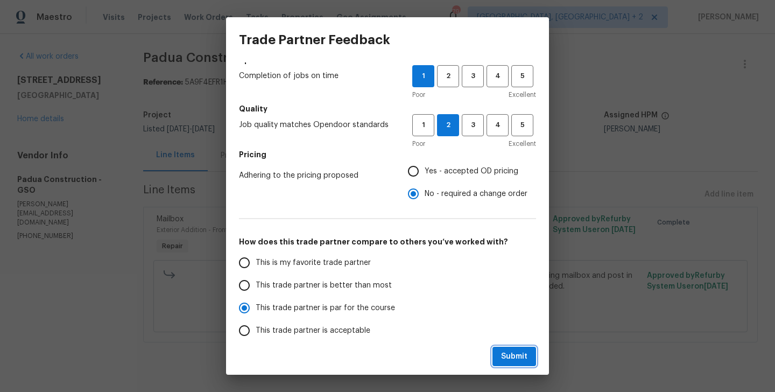
radio input "true"
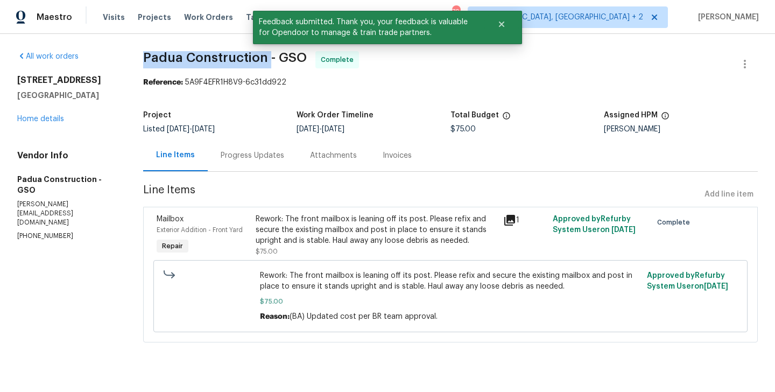
drag, startPoint x: 141, startPoint y: 61, endPoint x: 267, endPoint y: 61, distance: 125.9
click at [267, 61] on div "All work orders 1606 Woodbriar Ave Greensboro, NC 27405 Home details Vendor Inf…" at bounding box center [387, 203] width 775 height 338
copy span "Padua Construction"
click at [268, 161] on div "Progress Updates" at bounding box center [252, 155] width 89 height 32
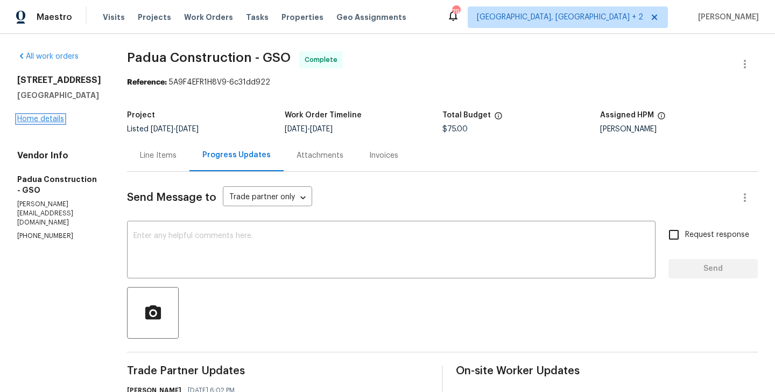
click at [48, 123] on link "Home details" at bounding box center [40, 119] width 47 height 8
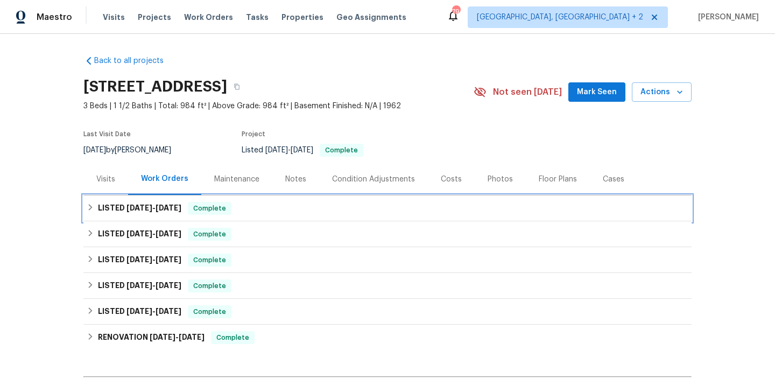
click at [201, 215] on div "LISTED 9/17/25 - 9/23/25 Complete" at bounding box center [387, 208] width 608 height 26
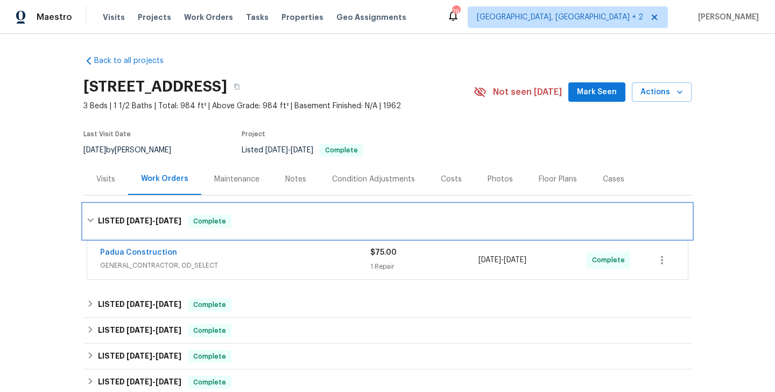
click at [201, 215] on div "Complete" at bounding box center [210, 221] width 44 height 13
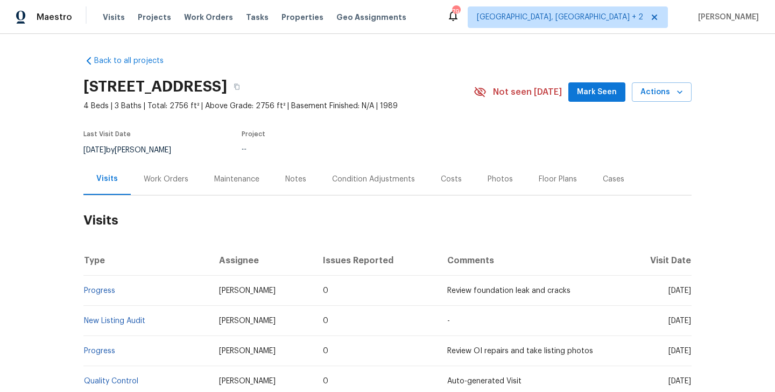
click at [176, 186] on div "Work Orders" at bounding box center [166, 179] width 70 height 32
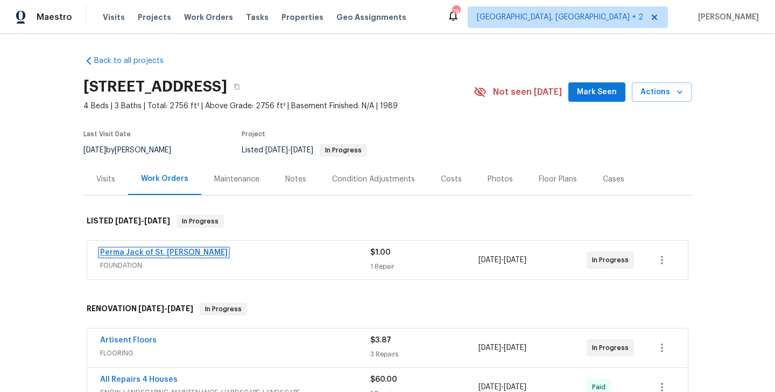
click at [172, 251] on link "Perma Jack of St. [PERSON_NAME]" at bounding box center [164, 253] width 128 height 8
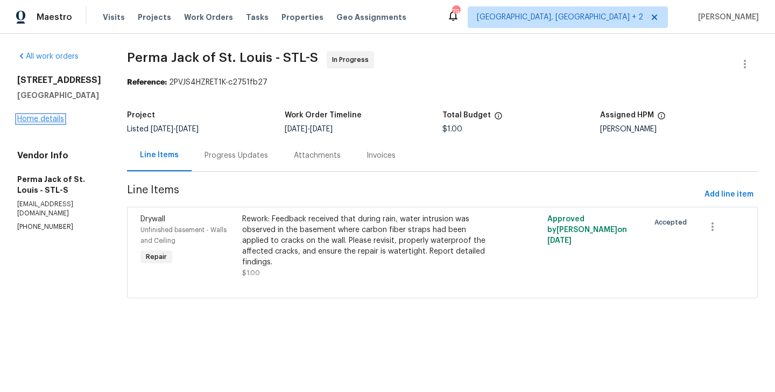
click at [46, 123] on link "Home details" at bounding box center [40, 119] width 47 height 8
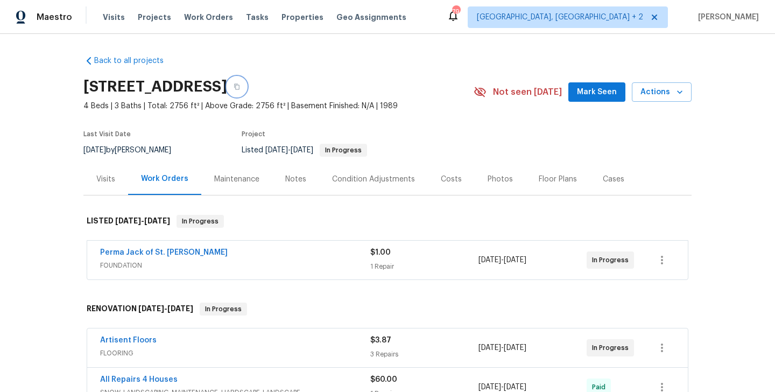
click at [246, 81] on button "button" at bounding box center [236, 86] width 19 height 19
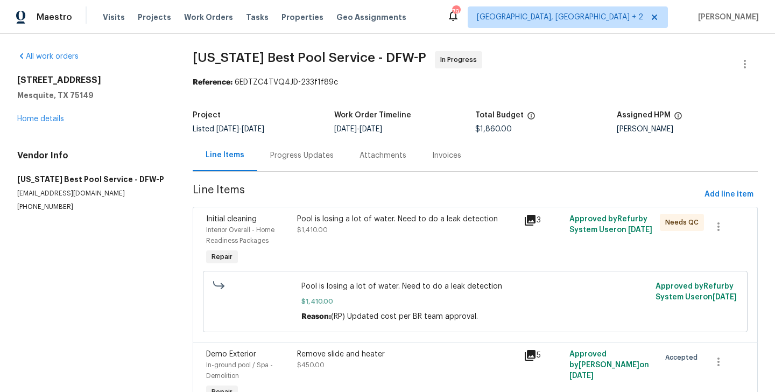
click at [288, 148] on div "Progress Updates" at bounding box center [301, 155] width 89 height 32
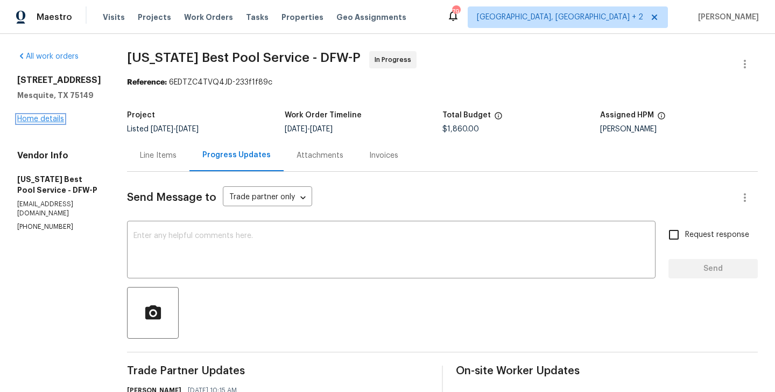
click at [58, 123] on link "Home details" at bounding box center [40, 119] width 47 height 8
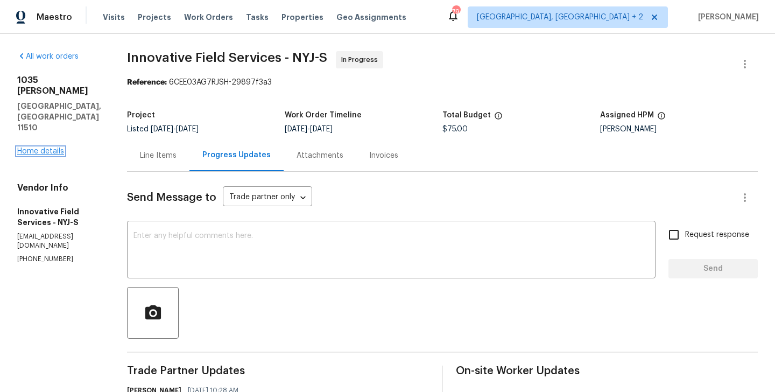
click at [62, 147] on link "Home details" at bounding box center [40, 151] width 47 height 8
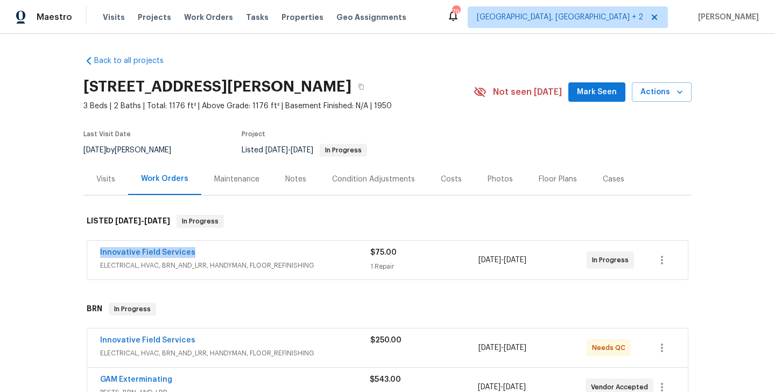
drag, startPoint x: 198, startPoint y: 249, endPoint x: 97, endPoint y: 250, distance: 101.2
click at [97, 250] on div "Innovative Field Services ELECTRICAL, HVAC, BRN_AND_LRR, HANDYMAN, FLOOR_REFINI…" at bounding box center [387, 259] width 600 height 39
copy link "Innovative Field Services"
click at [110, 250] on link "Innovative Field Services" at bounding box center [147, 253] width 95 height 8
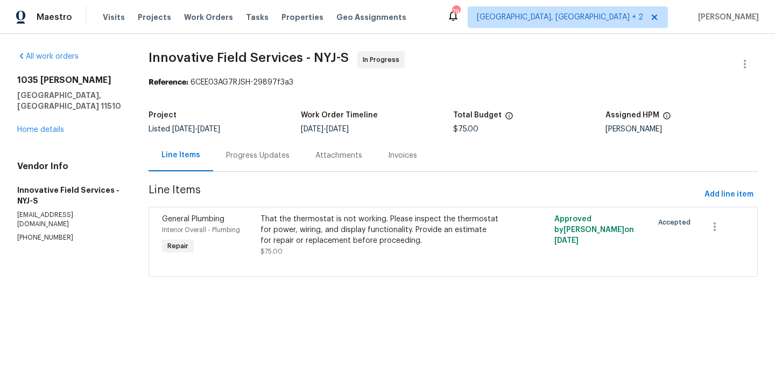
click at [261, 165] on div "Progress Updates" at bounding box center [257, 155] width 89 height 32
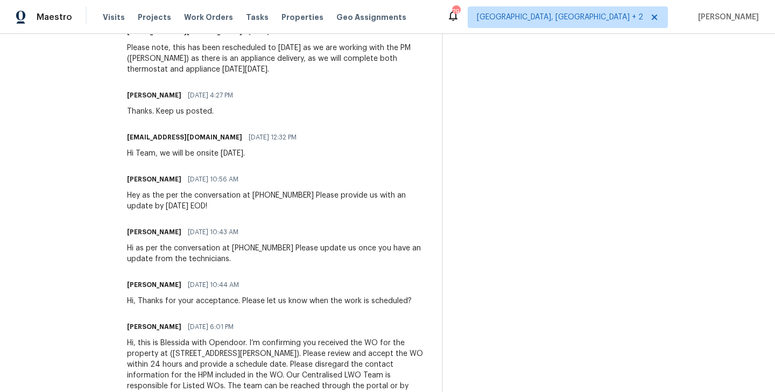
scroll to position [746, 0]
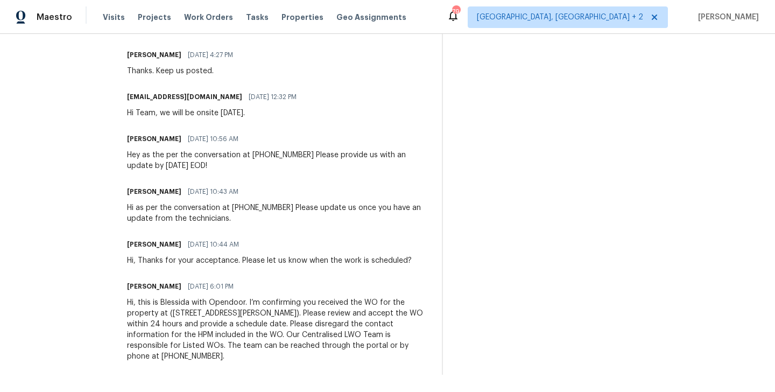
click at [209, 288] on span "09/03/2025 6:01 PM" at bounding box center [211, 286] width 46 height 11
drag, startPoint x: 212, startPoint y: 288, endPoint x: 194, endPoint y: 287, distance: 18.3
click at [194, 287] on span "09/03/2025 6:01 PM" at bounding box center [211, 286] width 46 height 11
copy span "09/03"
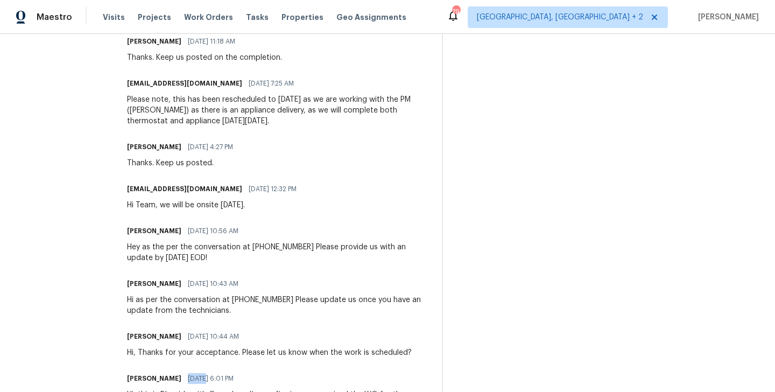
scroll to position [654, 0]
drag, startPoint x: 231, startPoint y: 186, endPoint x: 213, endPoint y: 186, distance: 18.3
click at [213, 186] on div "opendoor@bginspect.com 09/08/2025 12:32 PM" at bounding box center [215, 188] width 176 height 15
copy span "09/08"
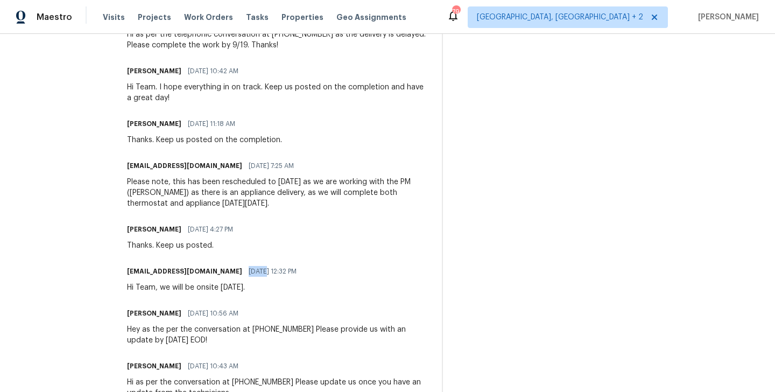
scroll to position [571, 0]
drag, startPoint x: 216, startPoint y: 169, endPoint x: 237, endPoint y: 169, distance: 21.0
click at [249, 169] on span "09/09/2025 7:25 AM" at bounding box center [271, 166] width 45 height 11
drag, startPoint x: 234, startPoint y: 168, endPoint x: 212, endPoint y: 166, distance: 21.6
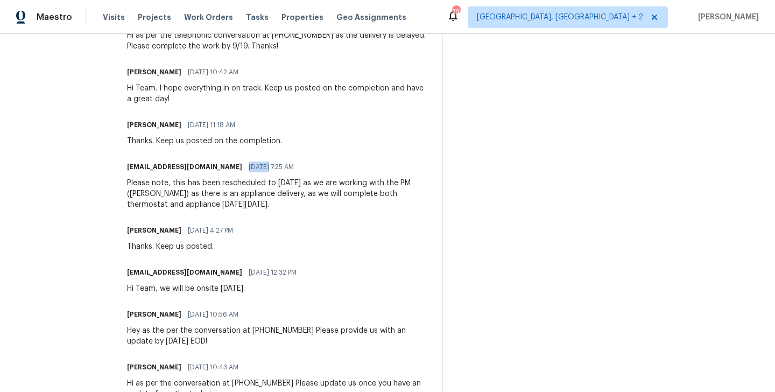
click at [212, 166] on div "opendoor@bginspect.com 09/09/2025 7:25 AM" at bounding box center [278, 166] width 302 height 15
copy span "09/09/"
click at [307, 196] on div "Please note, this has been rescheduled to Thursday as we are working with the P…" at bounding box center [278, 194] width 302 height 32
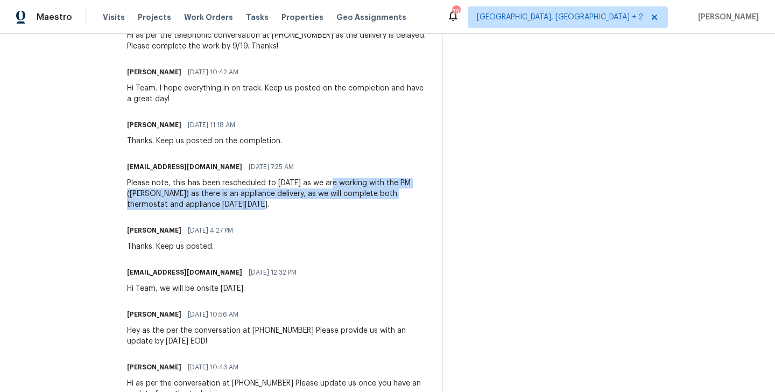
drag, startPoint x: 328, startPoint y: 183, endPoint x: 266, endPoint y: 208, distance: 66.8
click at [266, 208] on div "Please note, this has been rescheduled to Thursday as we are working with the P…" at bounding box center [278, 194] width 302 height 32
copy div "are working with the PM (Pete) as there is an appliance delivery, as we will co…"
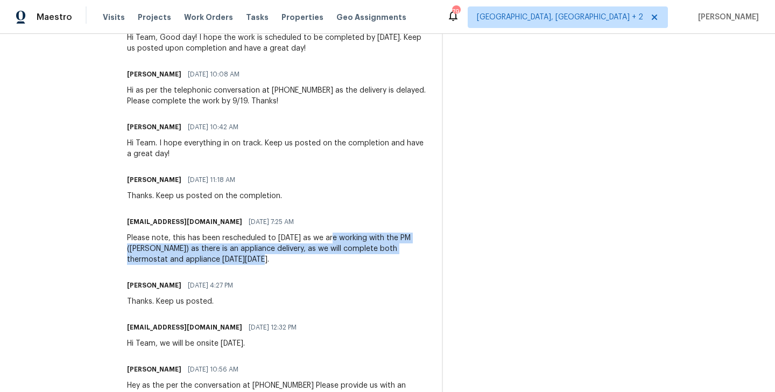
scroll to position [359, 0]
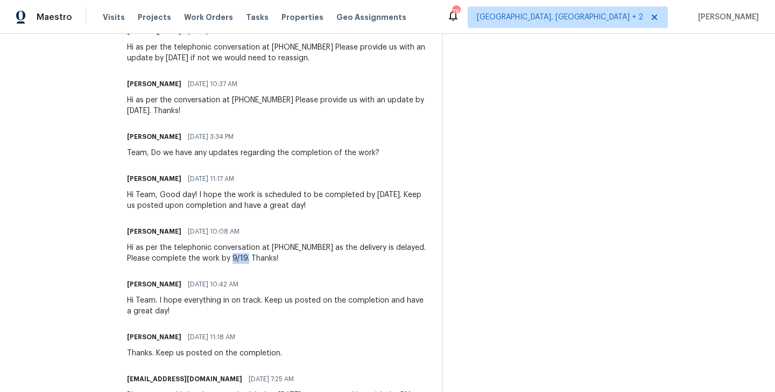
drag, startPoint x: 228, startPoint y: 259, endPoint x: 245, endPoint y: 260, distance: 16.8
click at [245, 260] on div "Hi as per the telephonic conversation at (631) 676-4222 as the delivery is dela…" at bounding box center [278, 253] width 302 height 22
copy div "9/19."
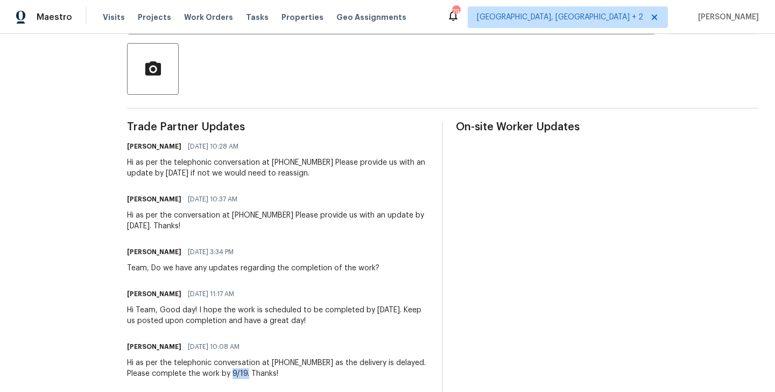
scroll to position [0, 0]
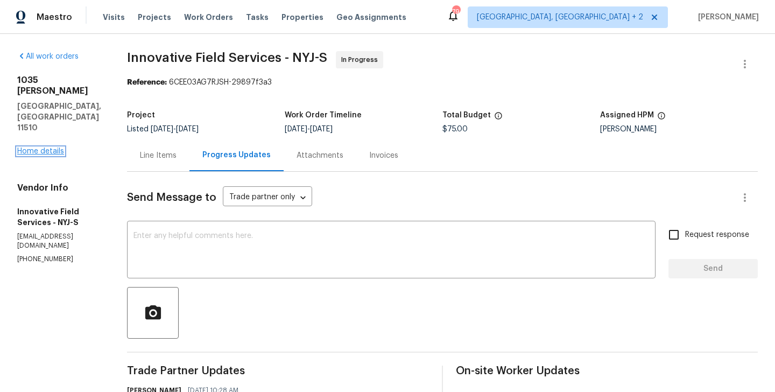
click at [45, 147] on link "Home details" at bounding box center [40, 151] width 47 height 8
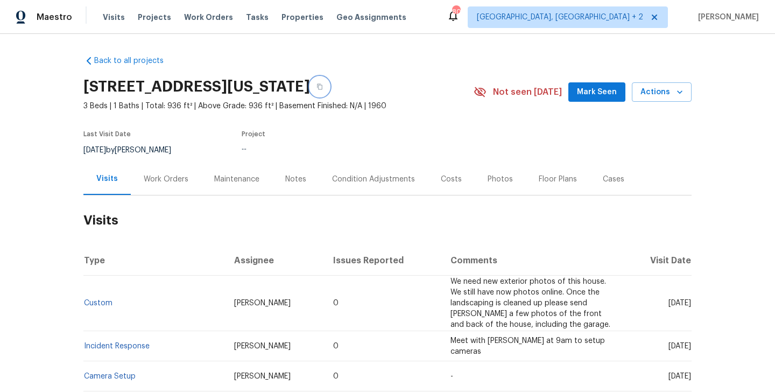
click at [323, 86] on icon "button" at bounding box center [319, 86] width 6 height 6
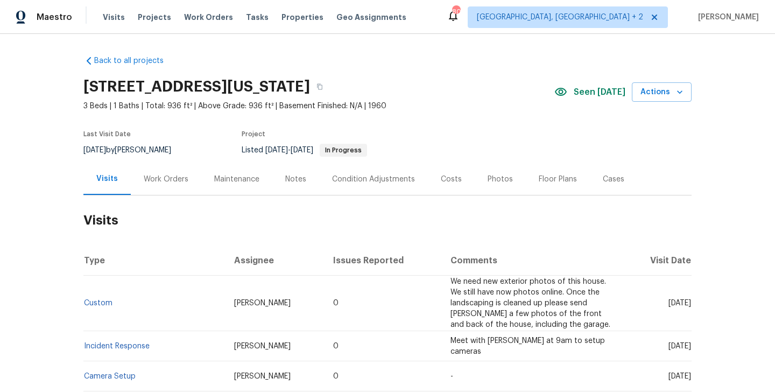
drag, startPoint x: 190, startPoint y: 187, endPoint x: 190, endPoint y: 199, distance: 12.4
click at [190, 187] on div "Work Orders" at bounding box center [166, 179] width 70 height 32
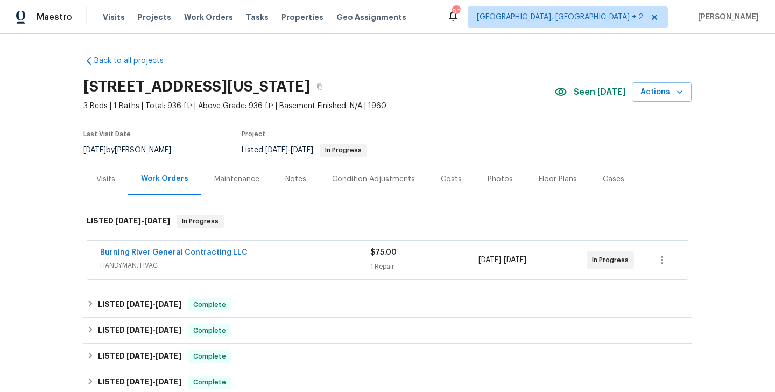
click at [224, 247] on span "Burning River General Contracting LLC" at bounding box center [173, 252] width 147 height 11
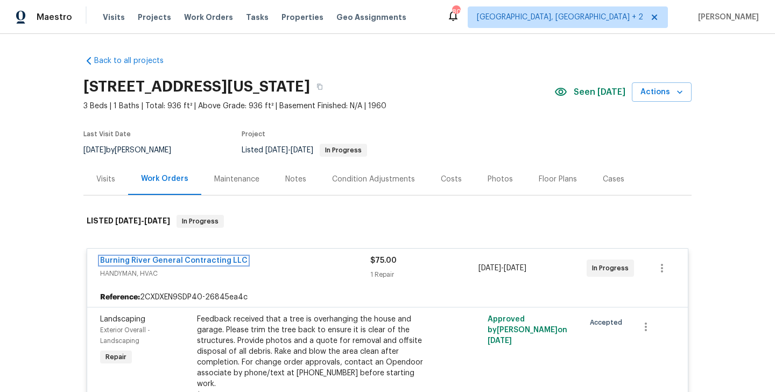
click at [220, 263] on link "Burning River General Contracting LLC" at bounding box center [173, 261] width 147 height 8
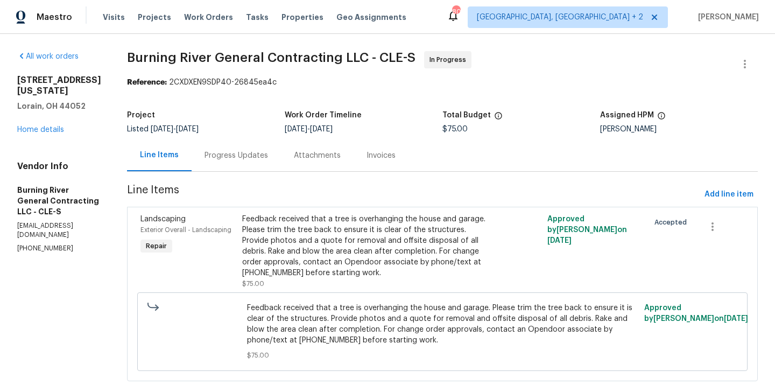
click at [246, 152] on div "Progress Updates" at bounding box center [235, 155] width 63 height 11
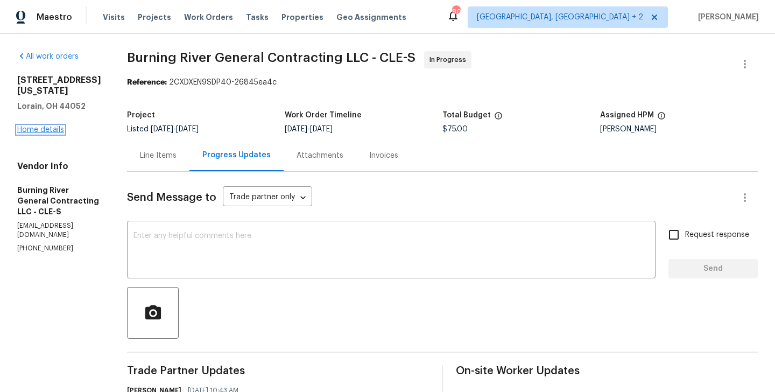
click at [40, 126] on link "Home details" at bounding box center [40, 130] width 47 height 8
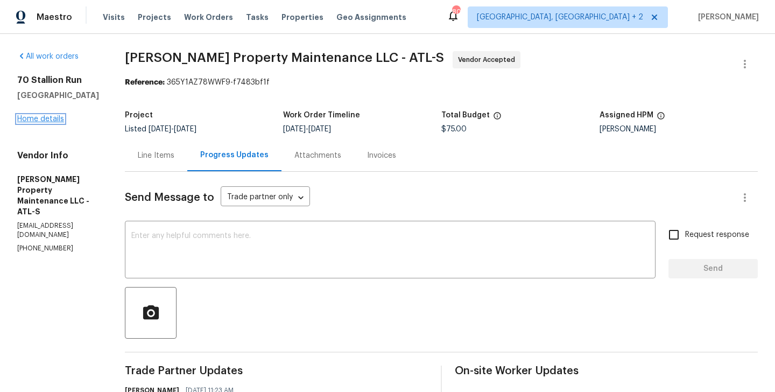
click at [49, 122] on link "Home details" at bounding box center [40, 119] width 47 height 8
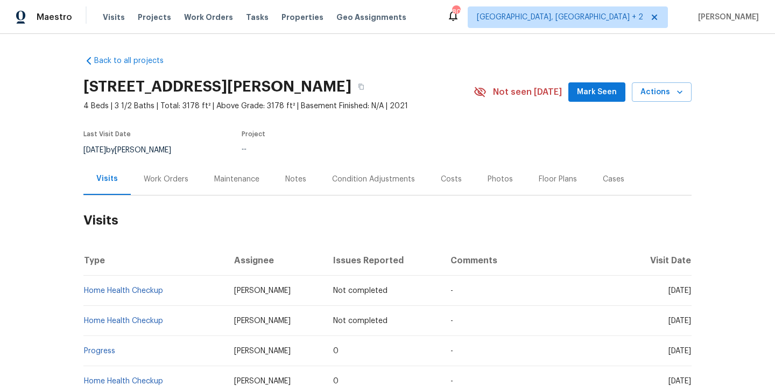
click at [175, 178] on div "Work Orders" at bounding box center [166, 179] width 45 height 11
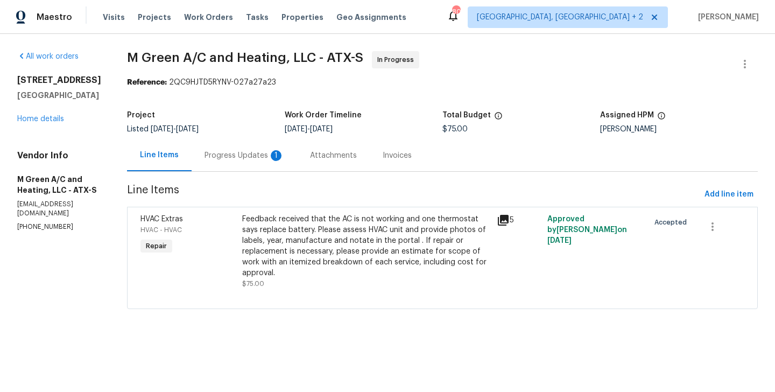
click at [272, 153] on div "Progress Updates 1" at bounding box center [244, 155] width 80 height 11
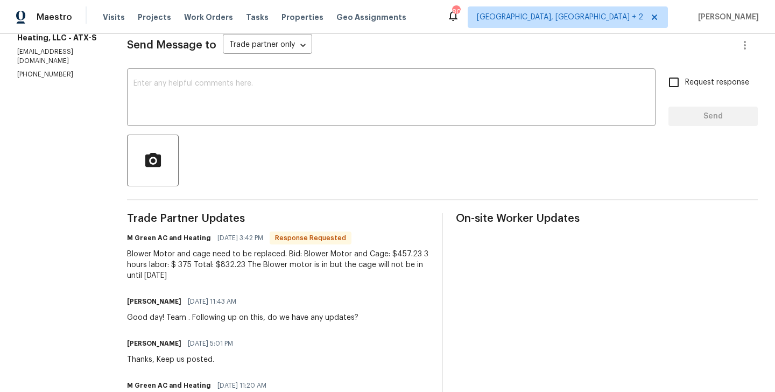
scroll to position [150, 0]
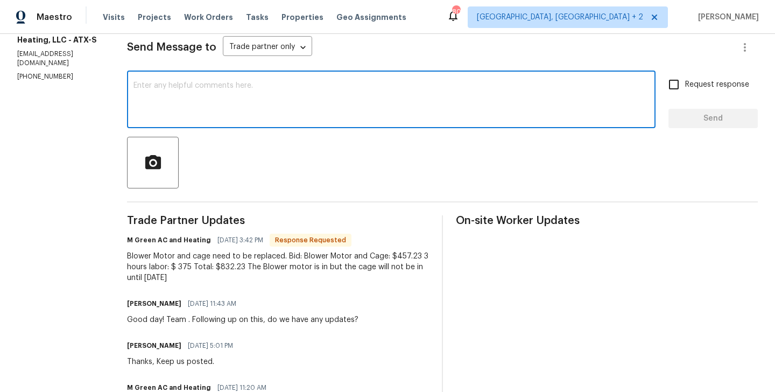
click at [213, 88] on textarea at bounding box center [390, 101] width 515 height 38
type textarea "Team. I will circle back to you."
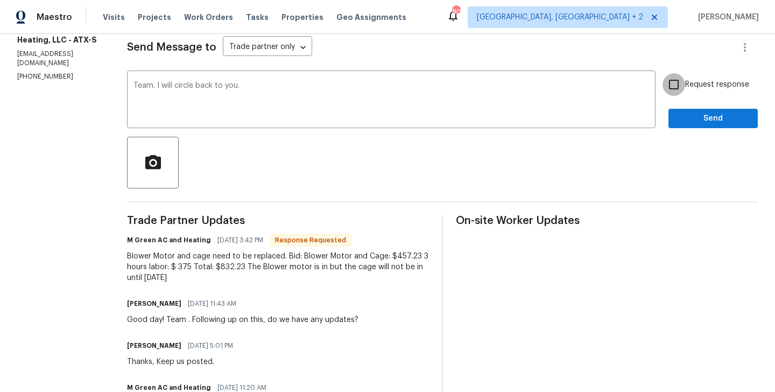
click at [670, 90] on input "Request response" at bounding box center [673, 84] width 23 height 23
checkbox input "true"
click at [699, 125] on button "Send" at bounding box center [712, 119] width 89 height 20
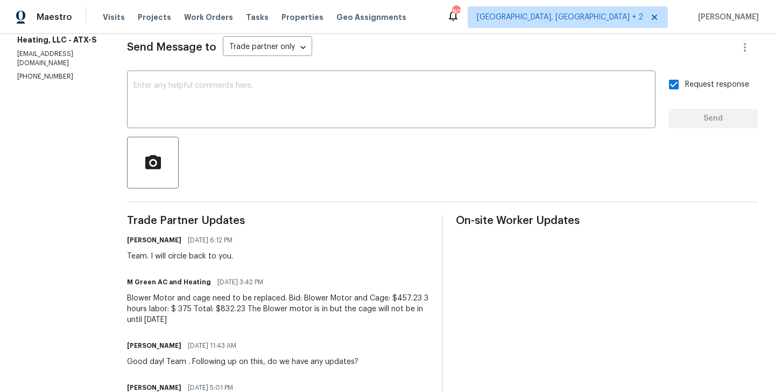
scroll to position [0, 0]
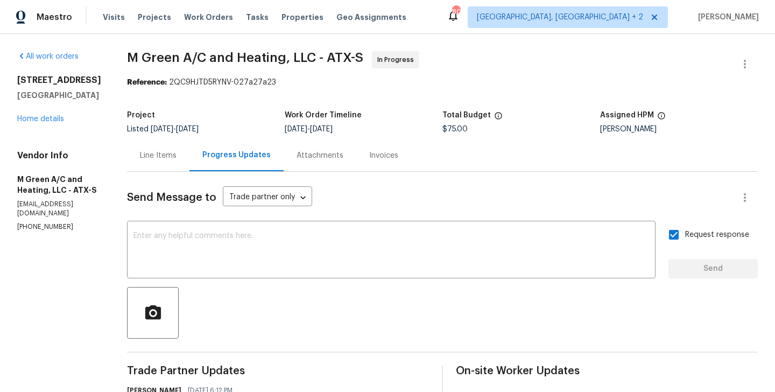
click at [49, 113] on div "[STREET_ADDRESS] Home details" at bounding box center [59, 99] width 84 height 49
click at [50, 119] on link "Home details" at bounding box center [40, 119] width 47 height 8
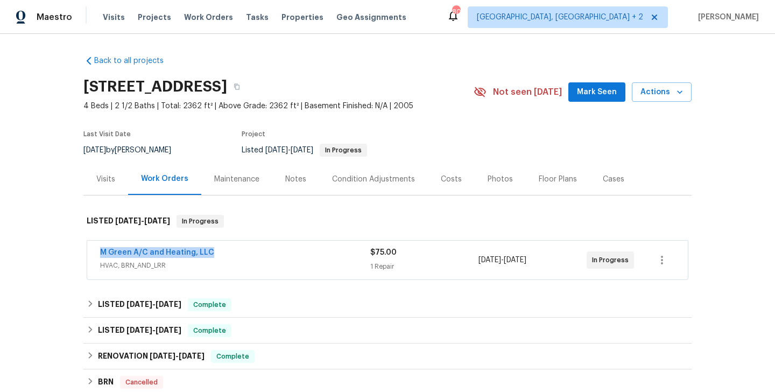
drag, startPoint x: 223, startPoint y: 258, endPoint x: 93, endPoint y: 255, distance: 130.2
click at [93, 255] on div "M Green A/C and Heating, LLC HVAC, BRN_AND_LRR $75.00 1 Repair [DATE] - [DATE] …" at bounding box center [387, 259] width 600 height 39
copy link "M Green A/C and Heating, LLC"
click at [116, 258] on div "M Green A/C and Heating, LLC" at bounding box center [235, 253] width 270 height 13
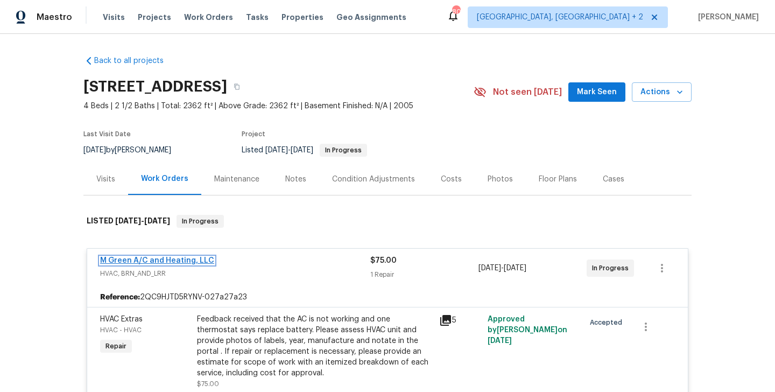
click at [135, 263] on link "M Green A/C and Heating, LLC" at bounding box center [157, 261] width 114 height 8
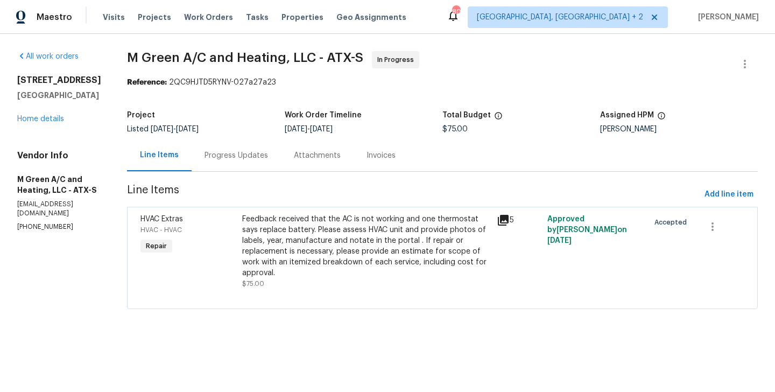
click at [335, 224] on div "Feedback received that the AC is not working and one thermostat says replace ba…" at bounding box center [366, 246] width 248 height 65
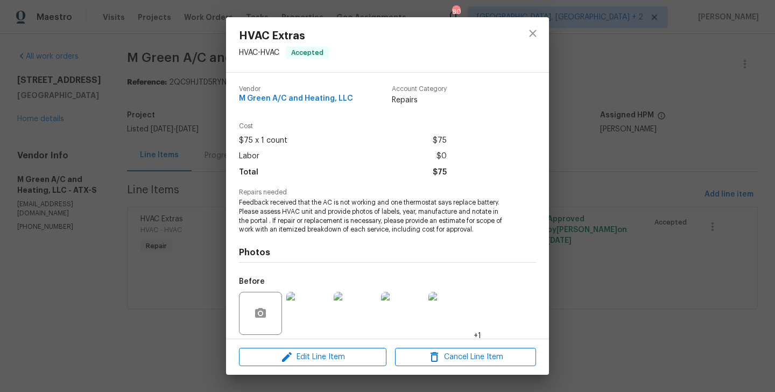
click at [322, 209] on span "Feedback received that the AC is not working and one thermostat says replace ba…" at bounding box center [372, 216] width 267 height 36
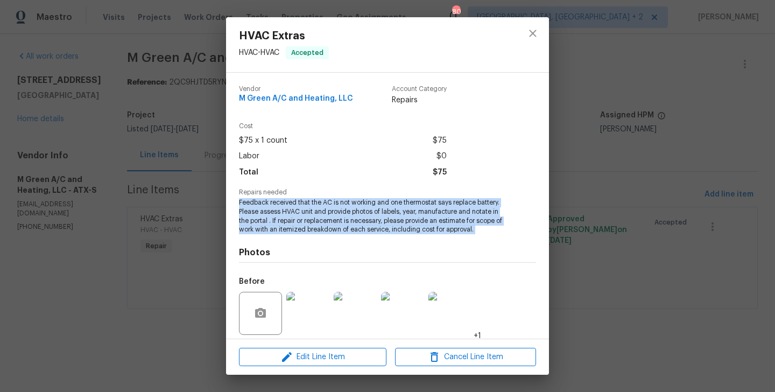
click at [322, 209] on span "Feedback received that the AC is not working and one thermostat says replace ba…" at bounding box center [372, 216] width 267 height 36
copy span "Feedback received that the AC is not working and one thermostat says replace ba…"
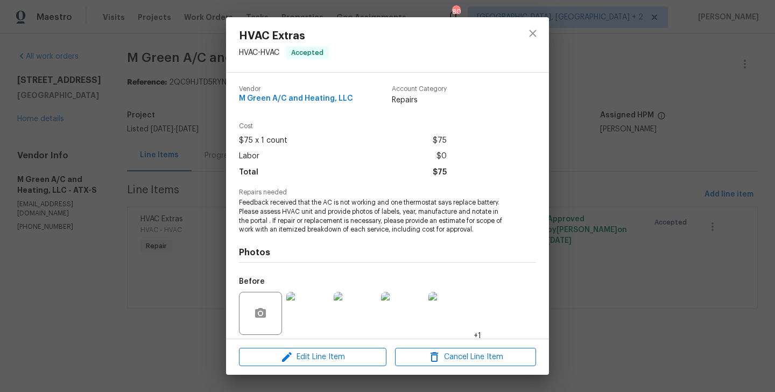
click at [117, 153] on div "HVAC Extras HVAC - HVAC Accepted Vendor M Green A/C and Heating, LLC Account Ca…" at bounding box center [387, 196] width 775 height 392
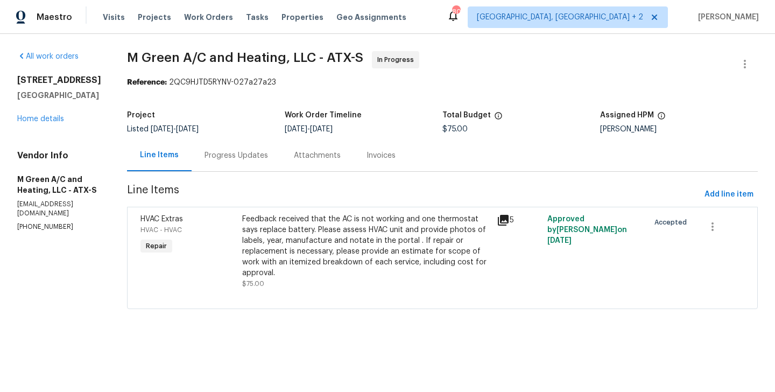
click at [236, 154] on div "Progress Updates" at bounding box center [235, 155] width 63 height 11
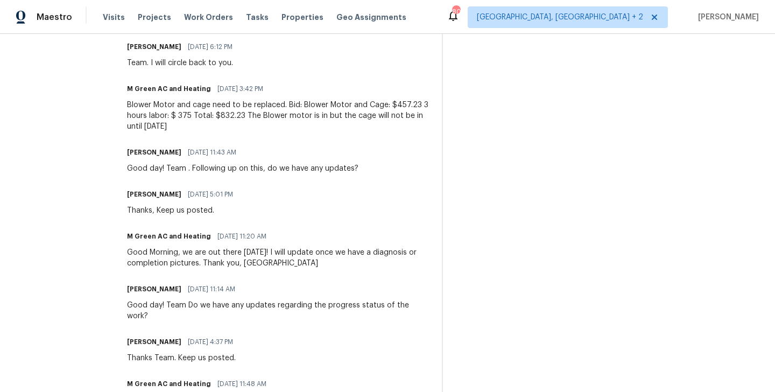
scroll to position [227, 0]
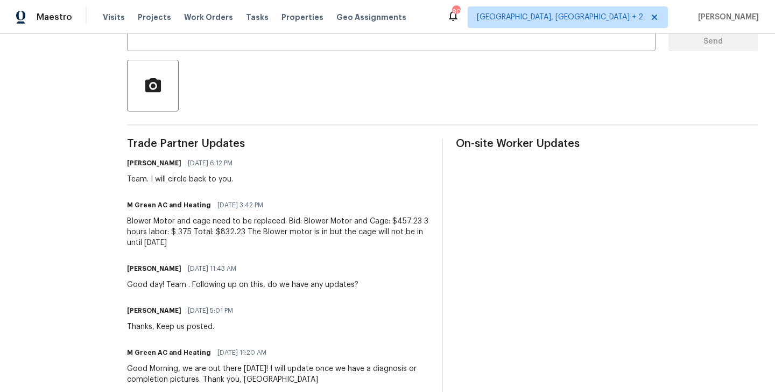
click at [221, 218] on div "Blower Motor and cage need to be replaced. Bid: Blower Motor and Cage: $457.23 …" at bounding box center [278, 232] width 302 height 32
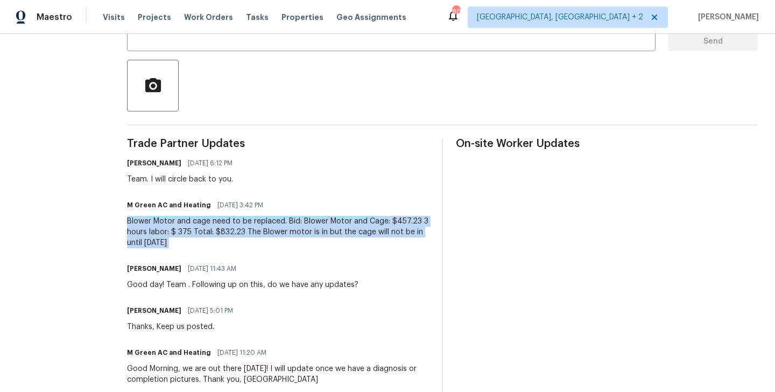
click at [221, 218] on div "Blower Motor and cage need to be replaced. Bid: Blower Motor and Cage: $457.23 …" at bounding box center [278, 232] width 302 height 32
copy div "Blower Motor and cage need to be replaced. Bid: Blower Motor and Cage: $457.23 …"
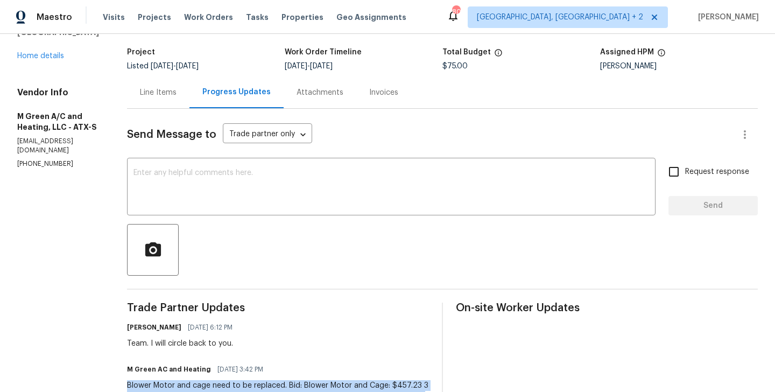
scroll to position [0, 0]
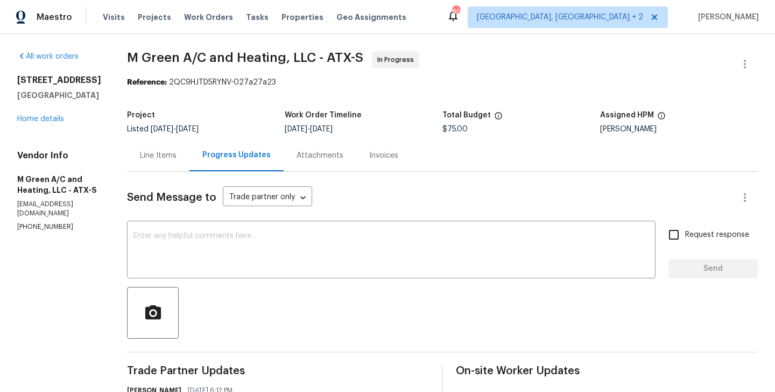
click at [457, 124] on div "Total Budget" at bounding box center [521, 118] width 158 height 14
click at [463, 139] on div "Project Listed 9/19/2025 - 9/21/2025 Work Order Timeline 9/19/2025 - 9/21/2025 …" at bounding box center [442, 122] width 631 height 34
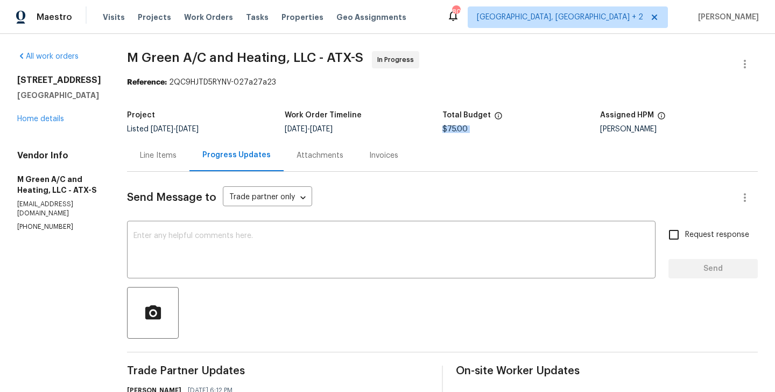
click at [463, 139] on div "Project Listed 9/19/2025 - 9/21/2025 Work Order Timeline 9/19/2025 - 9/21/2025 …" at bounding box center [442, 122] width 631 height 34
copy span "$75.00"
drag, startPoint x: 151, startPoint y: 63, endPoint x: 311, endPoint y: 63, distance: 160.3
copy span "M Green A/C and Heating"
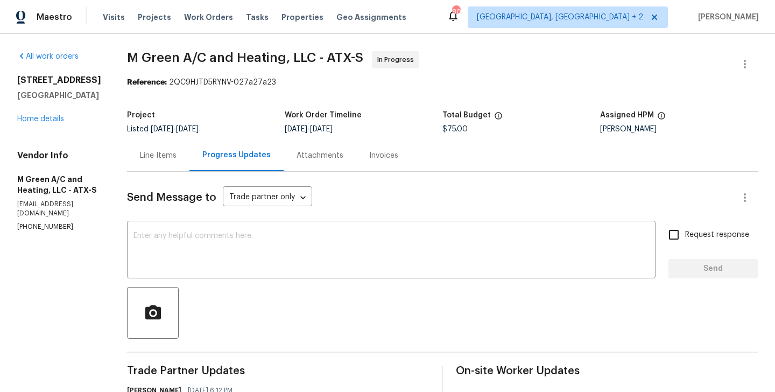
click at [29, 114] on div "275 Peppergrass Cv Kyle, TX 78640 Home details" at bounding box center [59, 99] width 84 height 49
click at [30, 117] on link "Home details" at bounding box center [40, 119] width 47 height 8
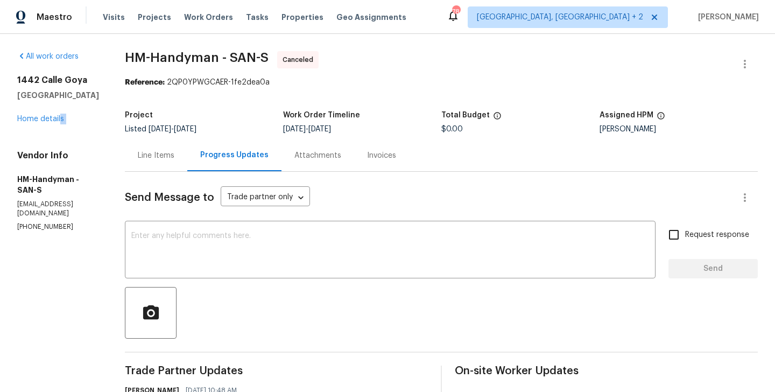
click at [59, 124] on div "All work orders [STREET_ADDRESS] Home details Vendor Info HM-Handyman - SAN-S […" at bounding box center [58, 141] width 82 height 180
click at [54, 122] on link "Home details" at bounding box center [40, 119] width 47 height 8
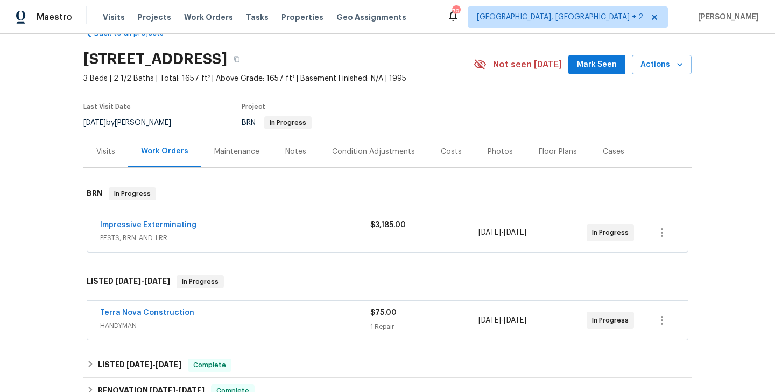
scroll to position [30, 0]
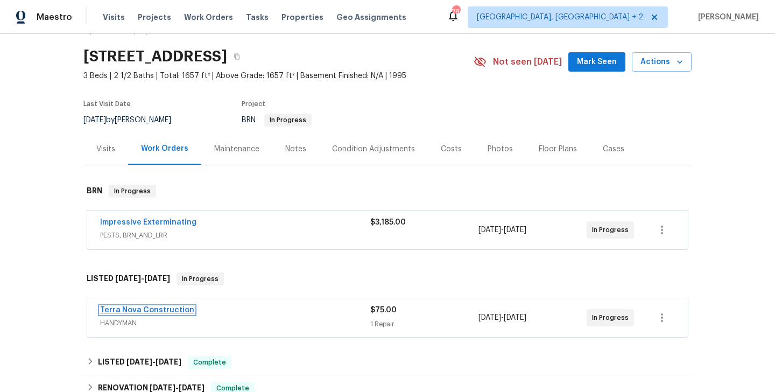
click at [171, 308] on link "Terra Nova Construction" at bounding box center [147, 310] width 94 height 8
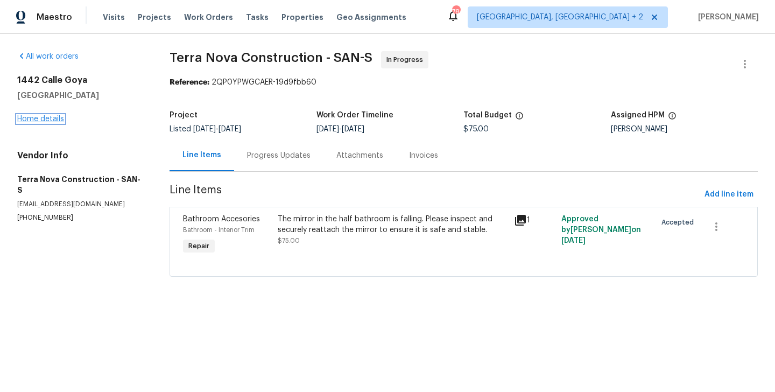
click at [43, 118] on link "Home details" at bounding box center [40, 119] width 47 height 8
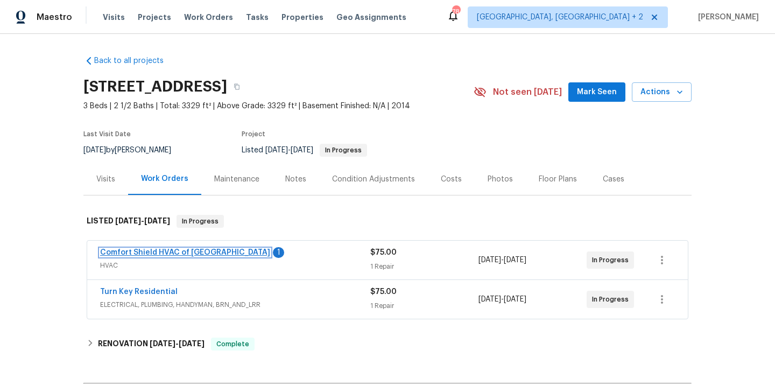
click at [189, 254] on link "Comfort Shield HVAC of [GEOGRAPHIC_DATA]" at bounding box center [185, 253] width 170 height 8
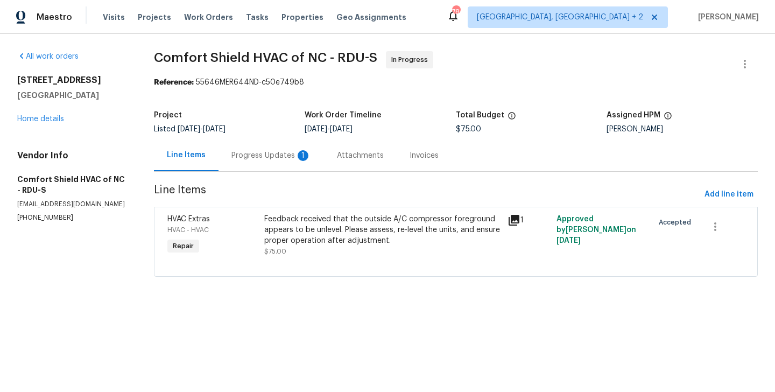
click at [258, 140] on div "Progress Updates 1" at bounding box center [270, 155] width 105 height 32
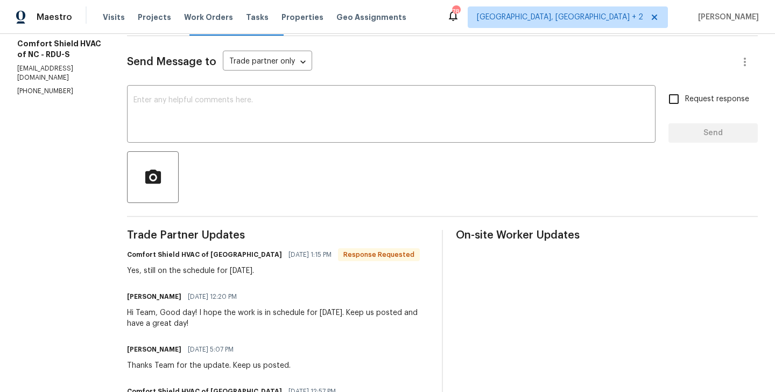
scroll to position [25, 0]
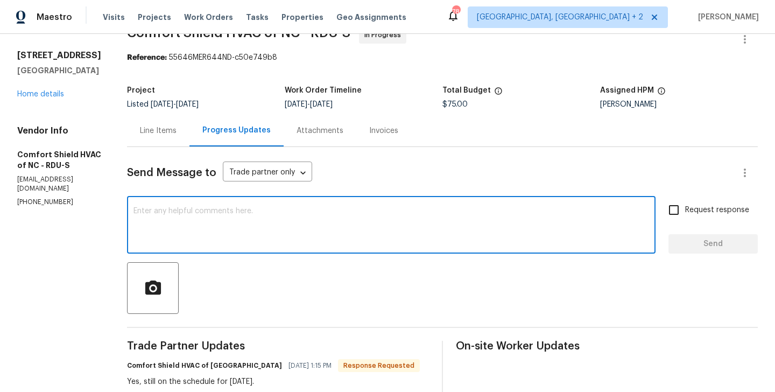
click at [242, 212] on textarea at bounding box center [390, 226] width 515 height 38
type textarea "Thanks for the confirmation."
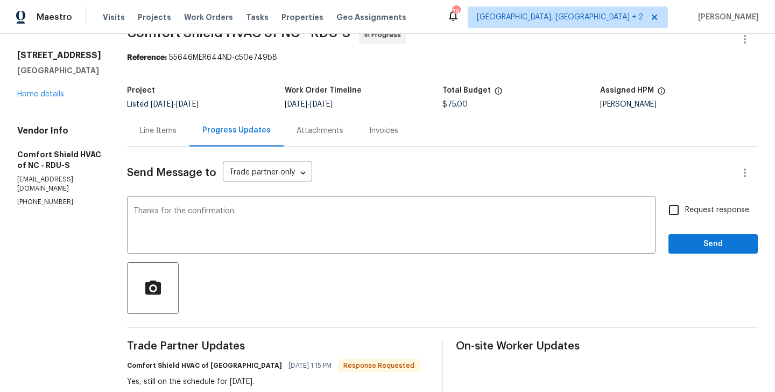
click at [722, 212] on span "Request response" at bounding box center [717, 209] width 64 height 11
click at [685, 212] on input "Request response" at bounding box center [673, 210] width 23 height 23
checkbox input "true"
click at [712, 242] on span "Send" at bounding box center [713, 243] width 72 height 13
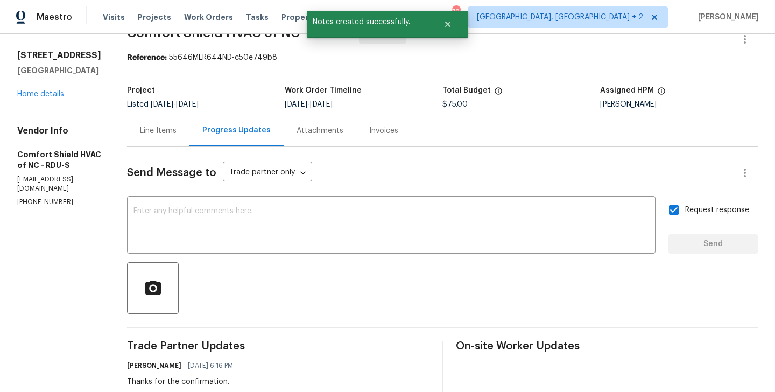
scroll to position [0, 0]
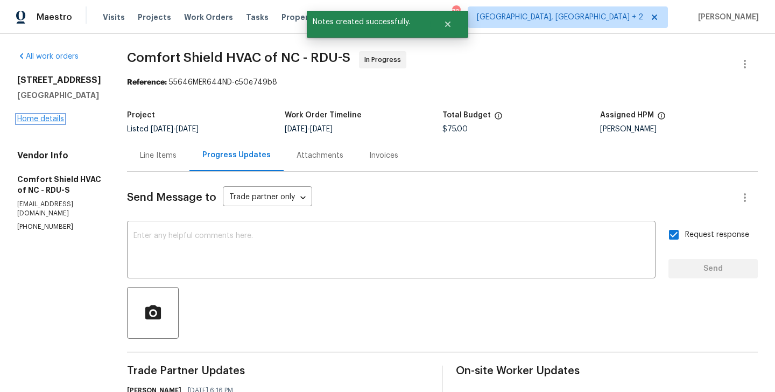
click at [39, 115] on link "Home details" at bounding box center [40, 119] width 47 height 8
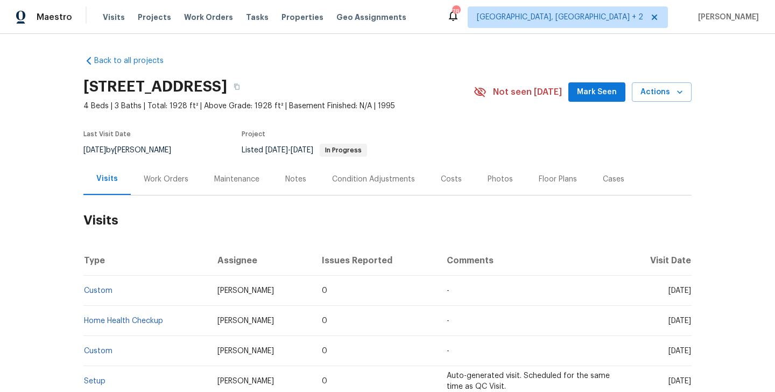
click at [171, 171] on div "Work Orders" at bounding box center [166, 179] width 70 height 32
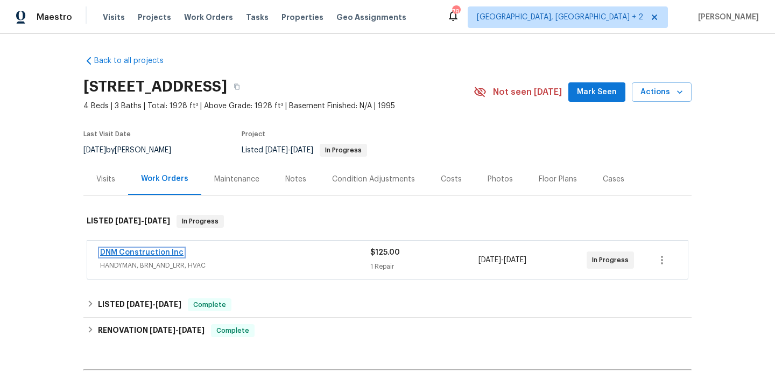
click at [172, 253] on link "DNM Construction Inc" at bounding box center [141, 253] width 83 height 8
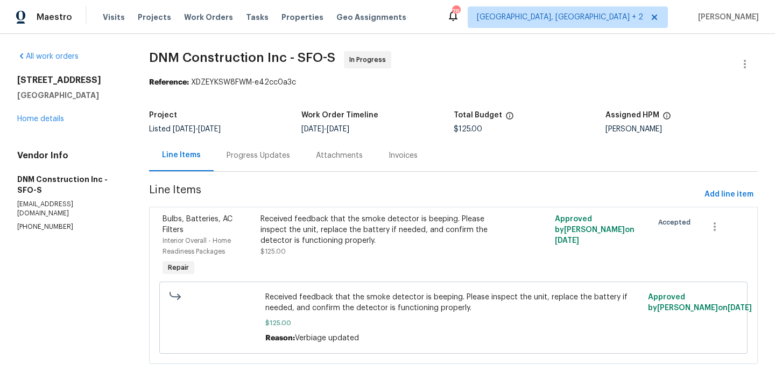
click at [260, 160] on div "Progress Updates" at bounding box center [258, 155] width 63 height 11
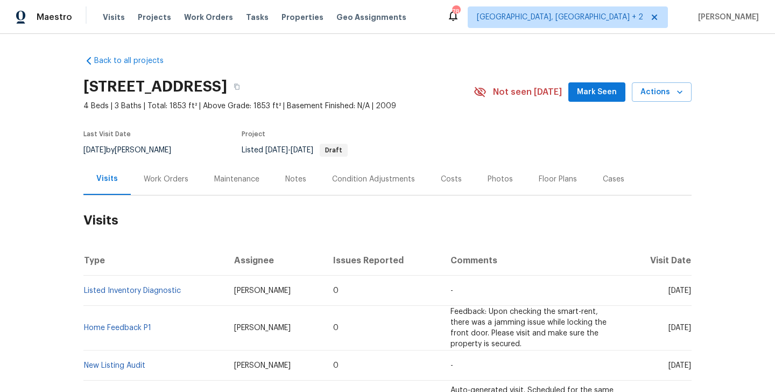
click at [181, 185] on div "Work Orders" at bounding box center [166, 179] width 70 height 32
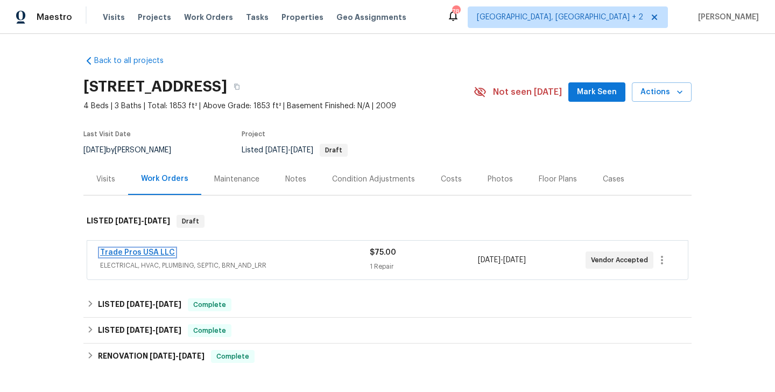
click at [155, 251] on link "Trade Pros USA LLC" at bounding box center [137, 253] width 75 height 8
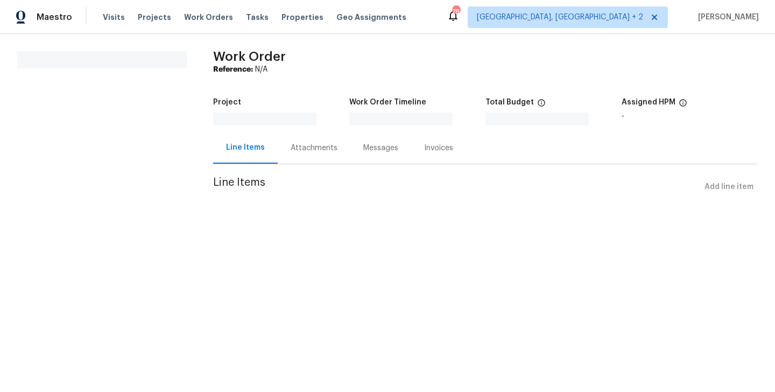
click at [155, 227] on html "Maestro Visits Projects Work Orders Tasks Properties Geo Assignments 78 Albuque…" at bounding box center [387, 113] width 775 height 227
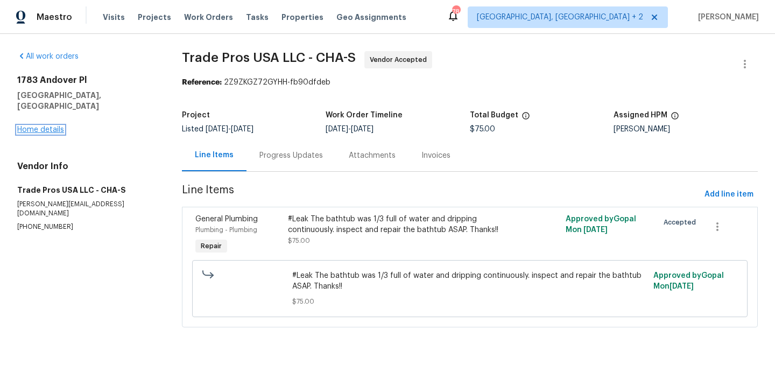
click at [47, 126] on link "Home details" at bounding box center [40, 130] width 47 height 8
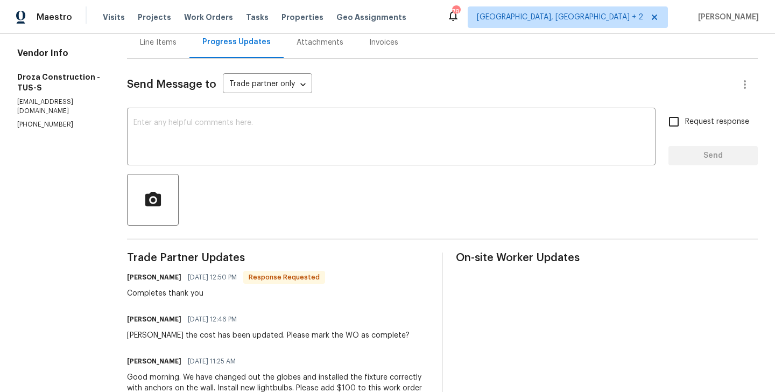
scroll to position [114, 0]
click at [208, 115] on div "x ​" at bounding box center [391, 137] width 528 height 55
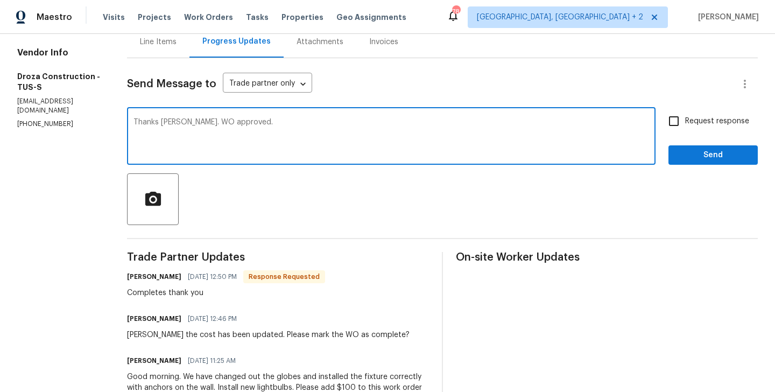
type textarea "Thanks [PERSON_NAME]. WO approved."
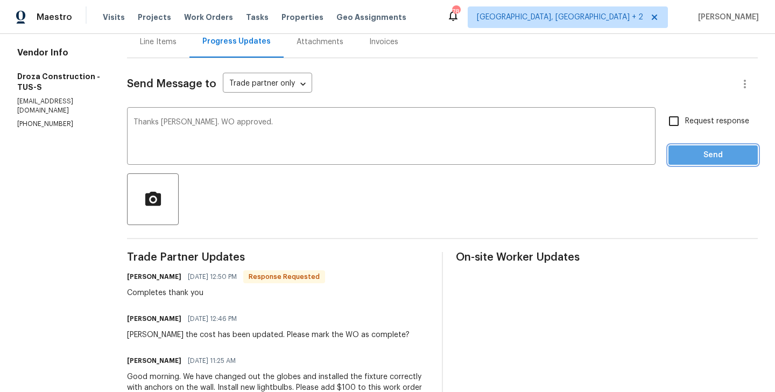
click at [685, 153] on span "Send" at bounding box center [713, 154] width 72 height 13
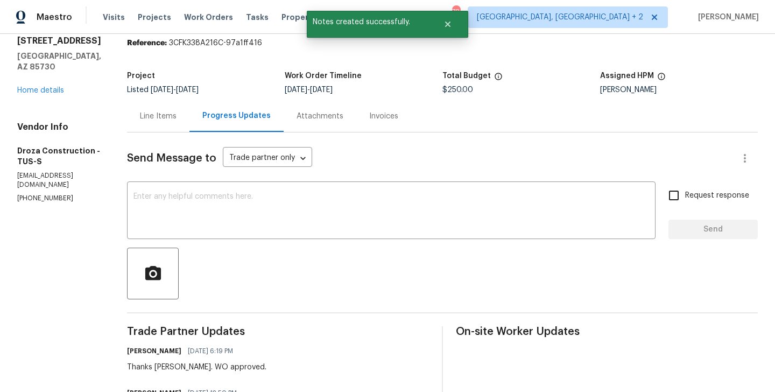
scroll to position [0, 0]
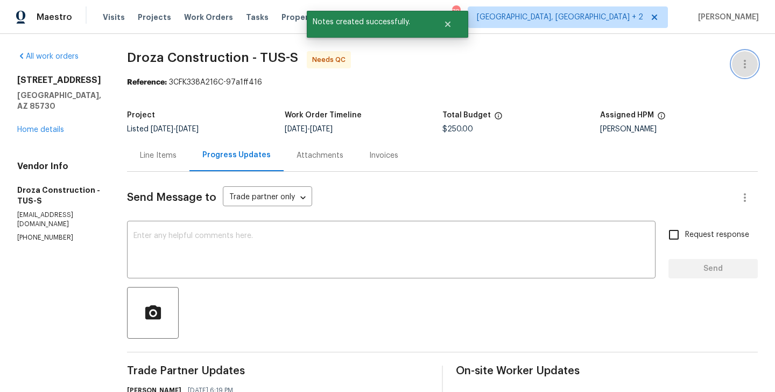
click at [742, 54] on button "button" at bounding box center [745, 64] width 26 height 26
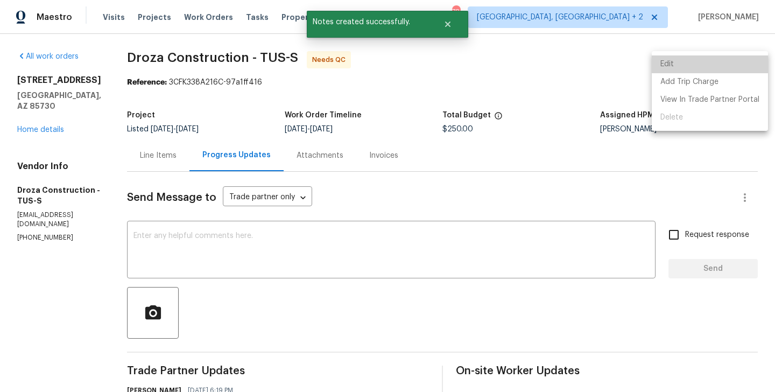
click at [711, 55] on li "Edit" at bounding box center [710, 64] width 116 height 18
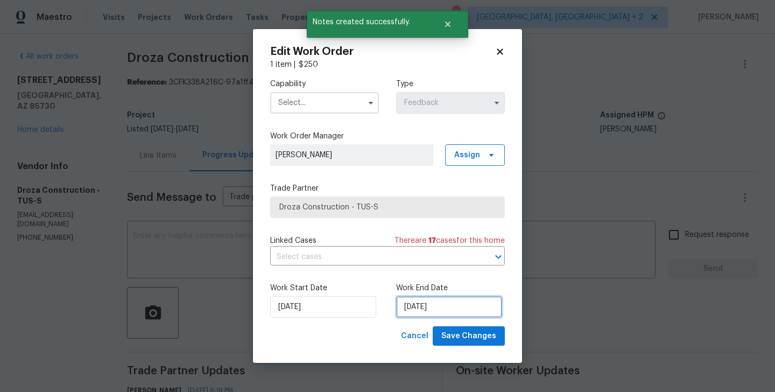
click at [449, 315] on input "20/09/2025" at bounding box center [449, 307] width 106 height 22
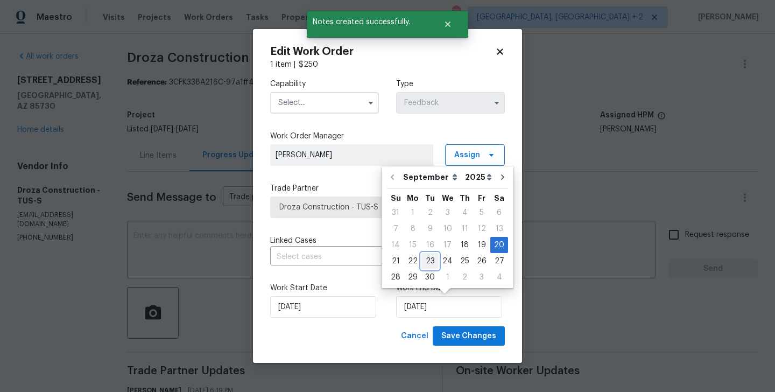
click at [429, 265] on div "23" at bounding box center [429, 260] width 17 height 15
type input "23/09/2025"
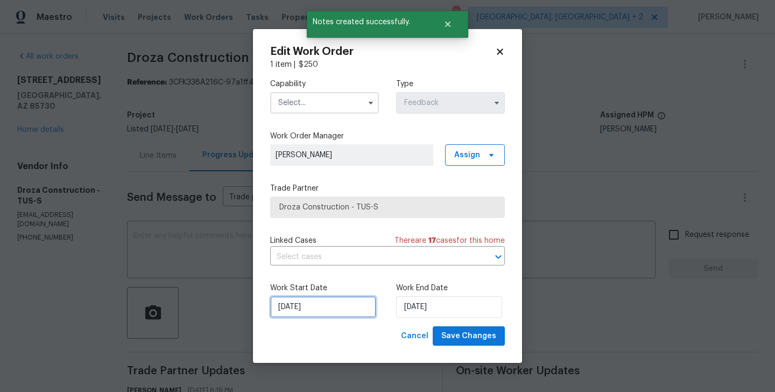
click at [296, 313] on input "18/09/2025" at bounding box center [323, 307] width 106 height 22
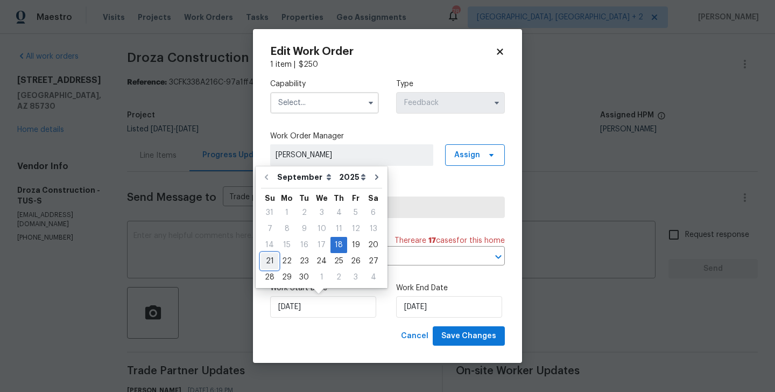
click at [268, 261] on div "21" at bounding box center [269, 260] width 17 height 15
type input "21/09/2025"
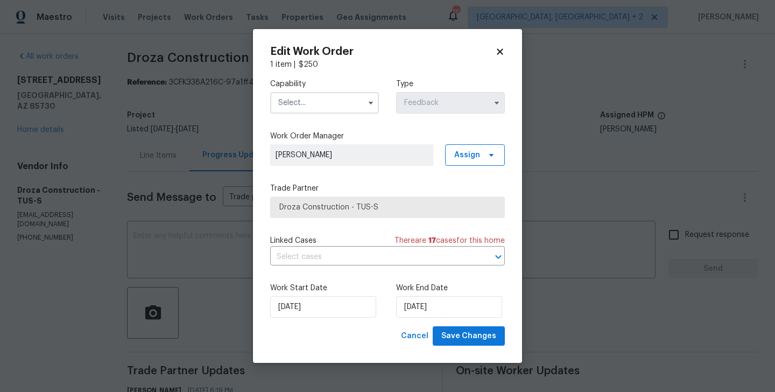
click at [282, 101] on input "text" at bounding box center [324, 103] width 109 height 22
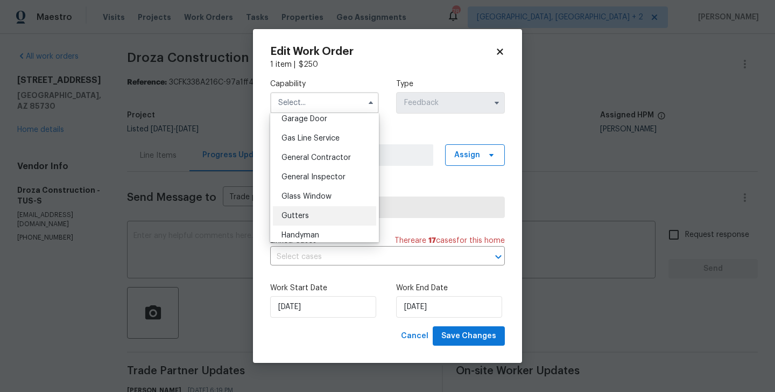
scroll to position [526, 0]
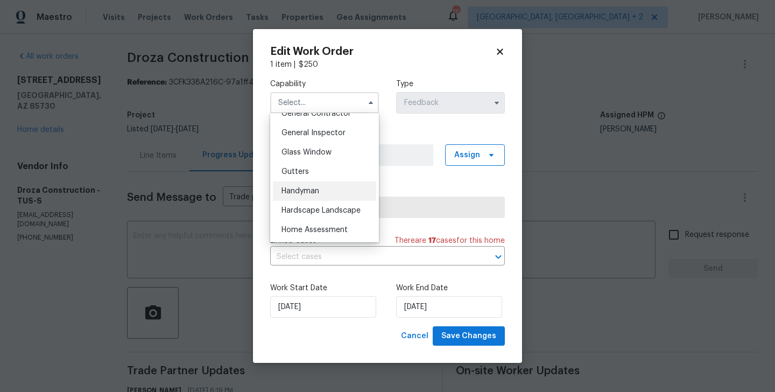
click at [308, 189] on span "Handyman" at bounding box center [300, 191] width 38 height 8
type input "Handyman"
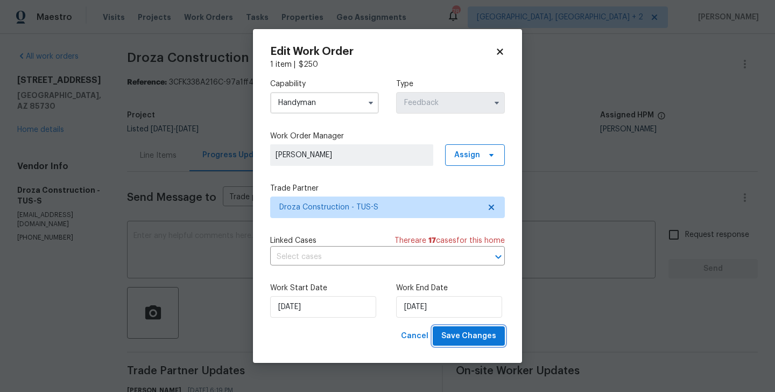
click at [467, 329] on button "Save Changes" at bounding box center [469, 336] width 72 height 20
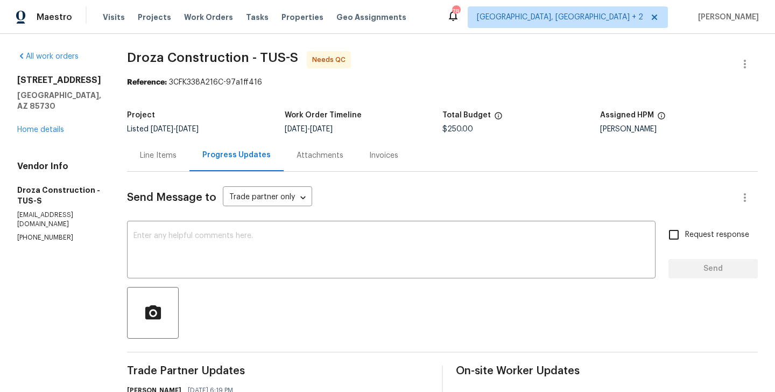
click at [168, 154] on div "Line Items" at bounding box center [158, 155] width 37 height 11
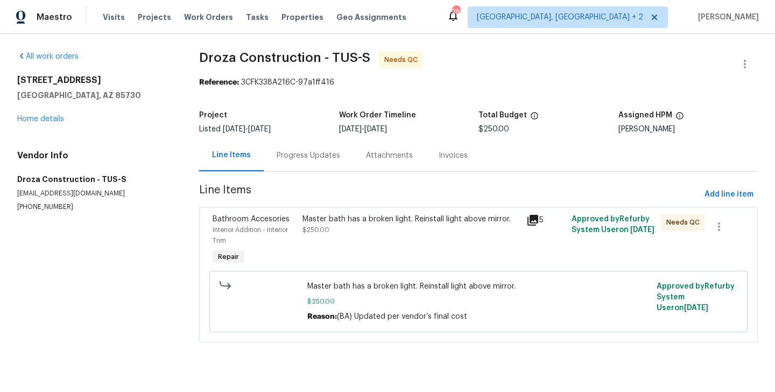
click at [331, 225] on div "Master bath has a broken light. Reinstall light above mirror. $250.00" at bounding box center [410, 225] width 217 height 22
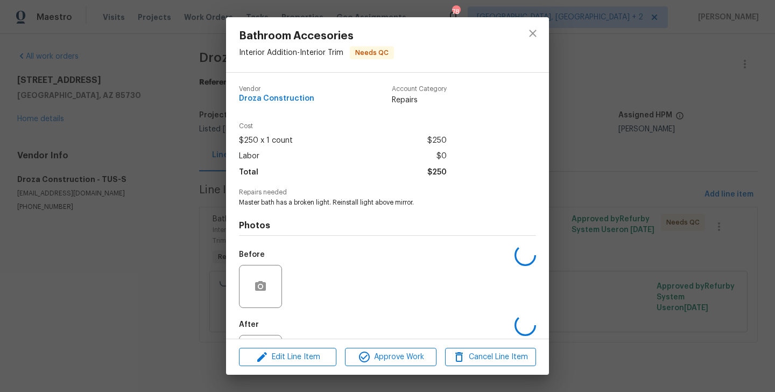
scroll to position [50, 0]
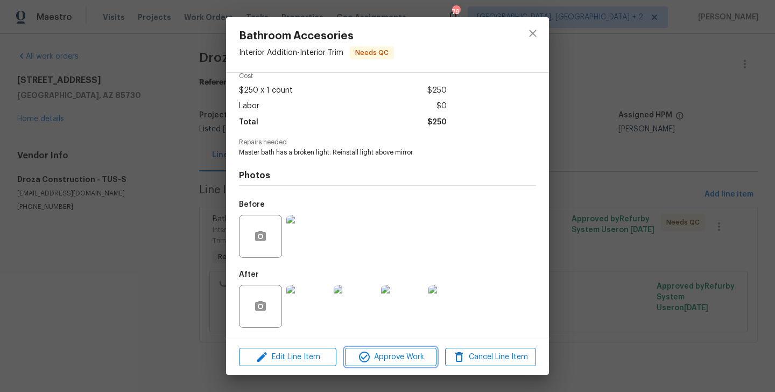
click at [391, 356] on span "Approve Work" at bounding box center [390, 356] width 84 height 13
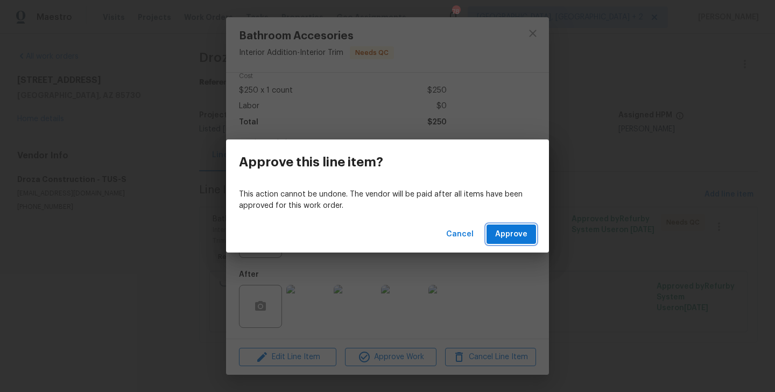
click at [515, 230] on span "Approve" at bounding box center [511, 234] width 32 height 13
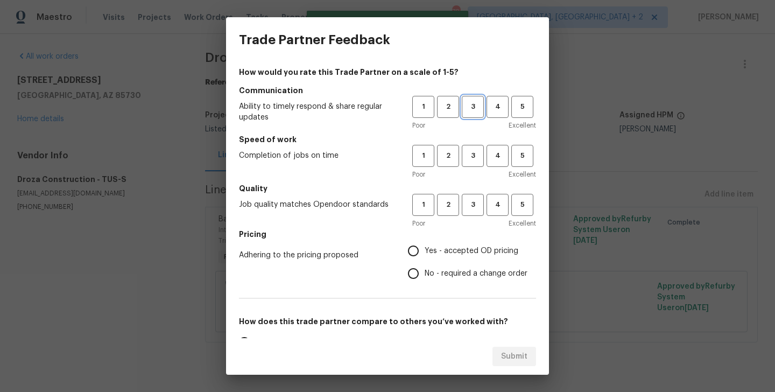
click at [472, 106] on span "3" at bounding box center [473, 107] width 20 height 12
click at [472, 158] on span "3" at bounding box center [473, 156] width 20 height 12
click at [472, 195] on button "3" at bounding box center [473, 205] width 22 height 22
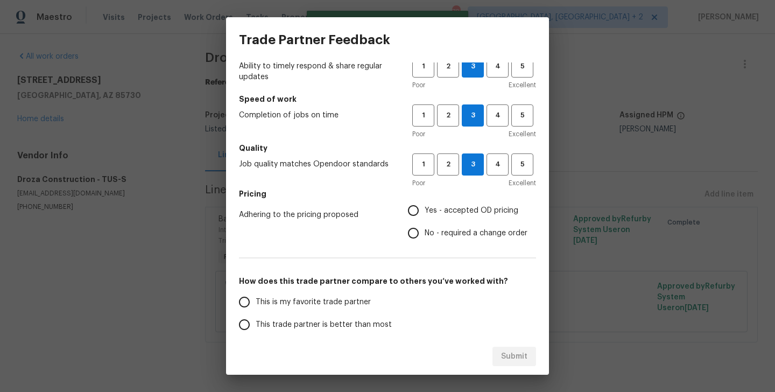
click at [428, 225] on label "No - required a change order" at bounding box center [464, 233] width 125 height 23
click at [425, 225] on input "No - required a change order" at bounding box center [413, 233] width 23 height 23
radio input "true"
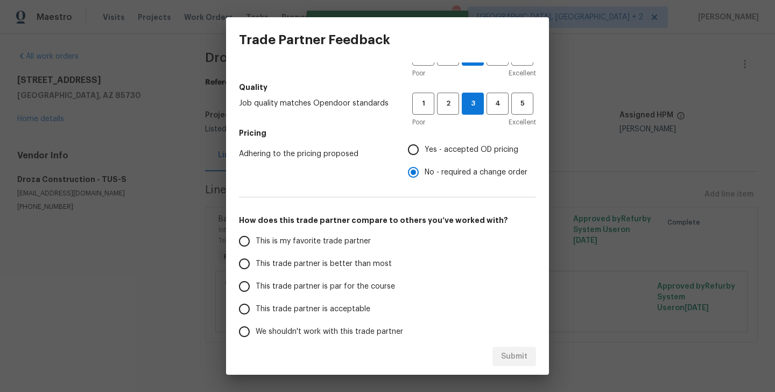
scroll to position [110, 0]
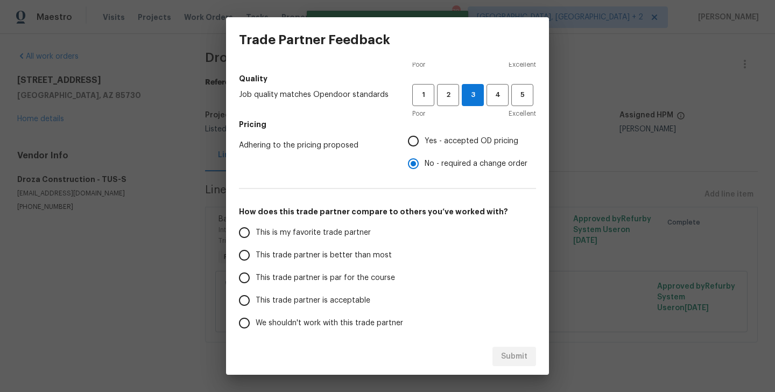
click at [337, 250] on span "This trade partner is better than most" at bounding box center [324, 255] width 136 height 11
click at [256, 250] on input "This trade partner is better than most" at bounding box center [244, 255] width 23 height 23
click at [512, 357] on span "Submit" at bounding box center [514, 356] width 26 height 13
radio input "true"
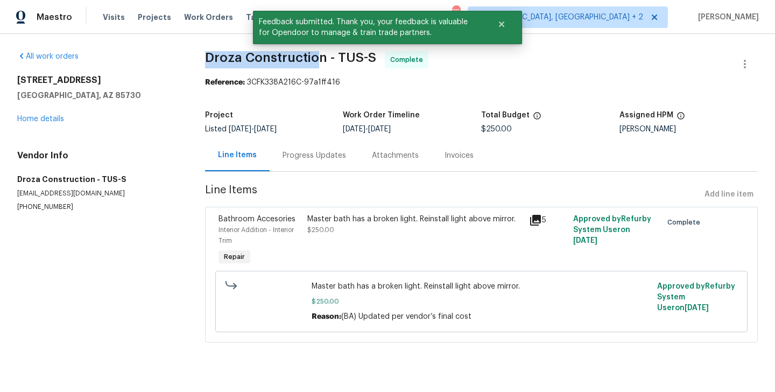
drag, startPoint x: 203, startPoint y: 56, endPoint x: 317, endPoint y: 60, distance: 114.1
click at [317, 60] on span "Droza Construction - TUS-S" at bounding box center [290, 57] width 171 height 13
drag, startPoint x: 323, startPoint y: 60, endPoint x: 202, endPoint y: 59, distance: 121.1
click at [202, 59] on div "All work orders 3960 S Cedarwood Way Tucson, AZ 85730 Home details Vendor Info …" at bounding box center [387, 203] width 775 height 338
copy span "Droza Construction"
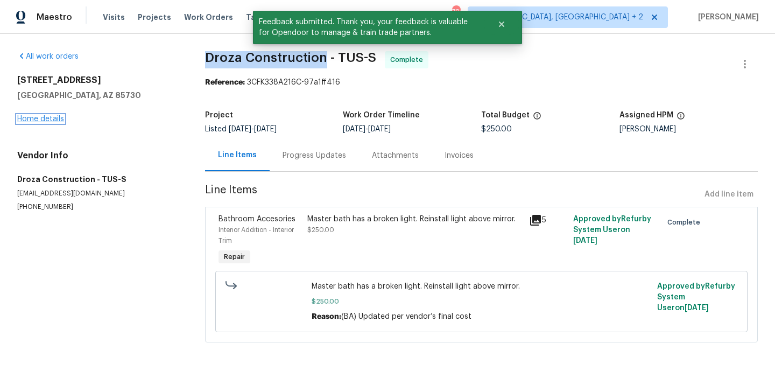
click at [49, 119] on link "Home details" at bounding box center [40, 119] width 47 height 8
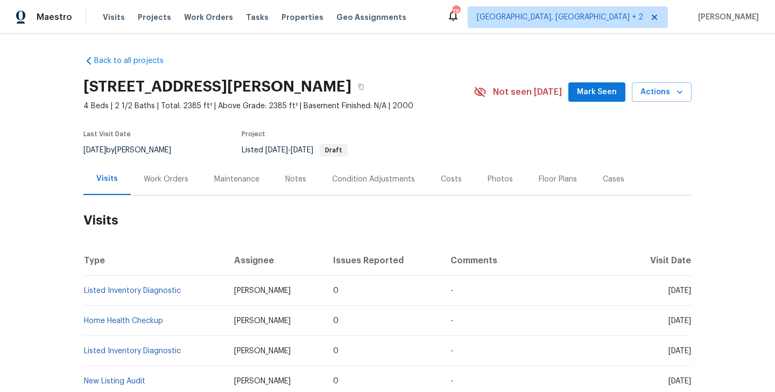
click at [146, 178] on div "Work Orders" at bounding box center [166, 179] width 45 height 11
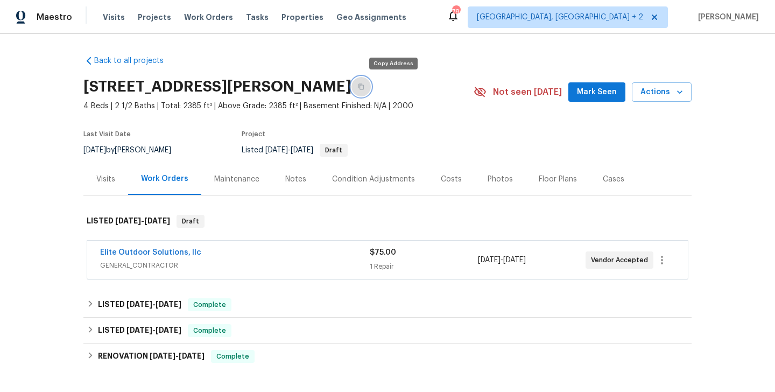
click at [371, 81] on button "button" at bounding box center [360, 86] width 19 height 19
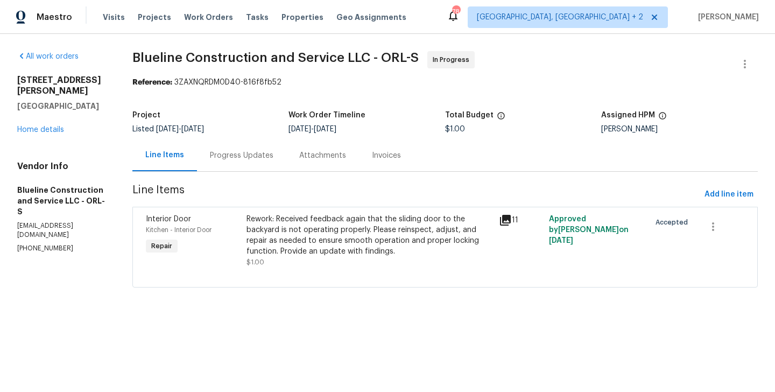
click at [248, 139] on div "Project Listed [DATE] - [DATE] Work Order Timeline [DATE] - [DATE] Total Budget…" at bounding box center [444, 122] width 625 height 34
click at [248, 156] on div "Progress Updates" at bounding box center [241, 155] width 63 height 11
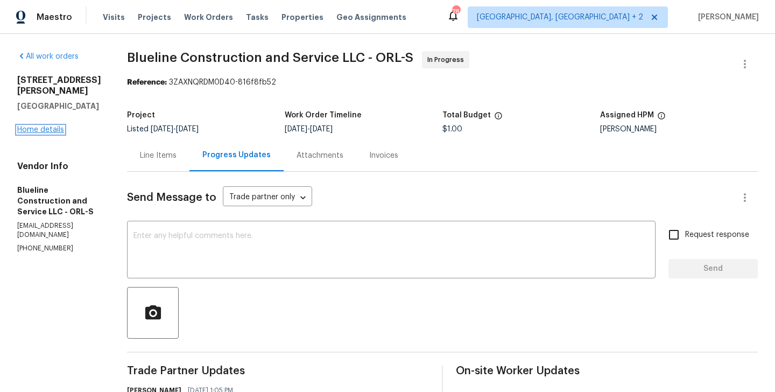
click at [51, 126] on link "Home details" at bounding box center [40, 130] width 47 height 8
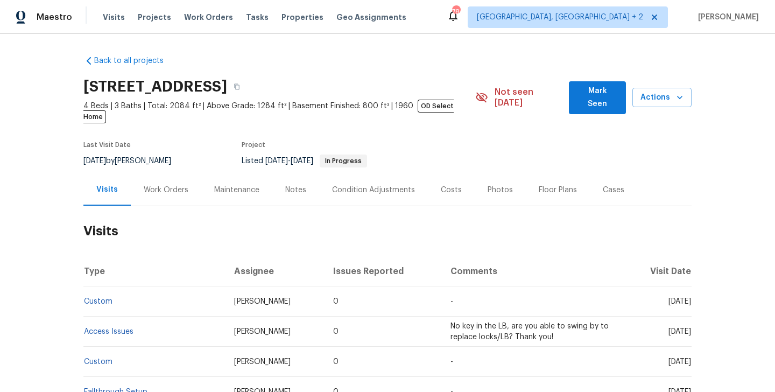
click at [165, 185] on div "Work Orders" at bounding box center [166, 190] width 70 height 32
